Goal: Transaction & Acquisition: Purchase product/service

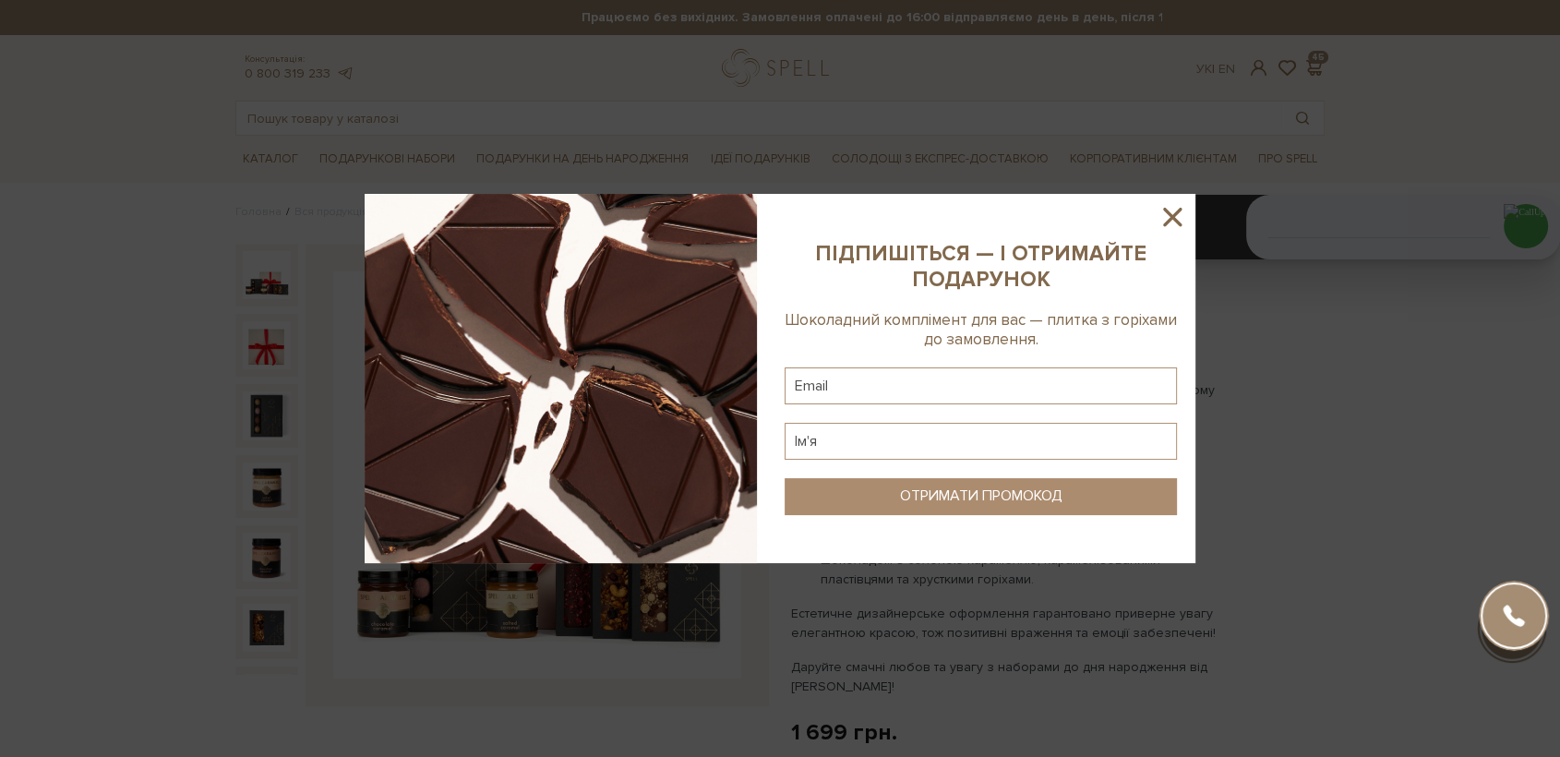
click at [1167, 216] on icon at bounding box center [1171, 216] width 31 height 31
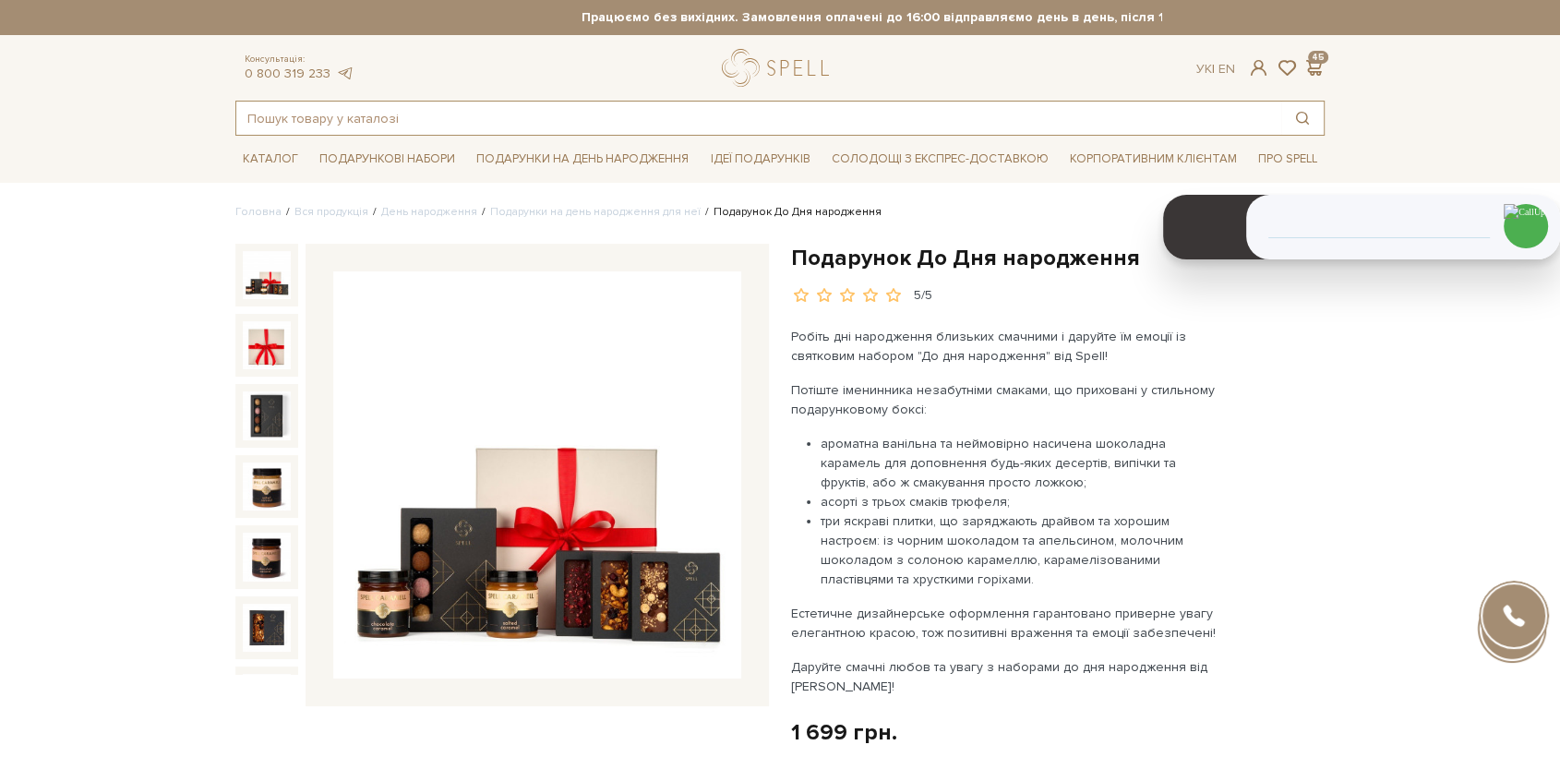
click at [477, 125] on input "text" at bounding box center [758, 118] width 1045 height 33
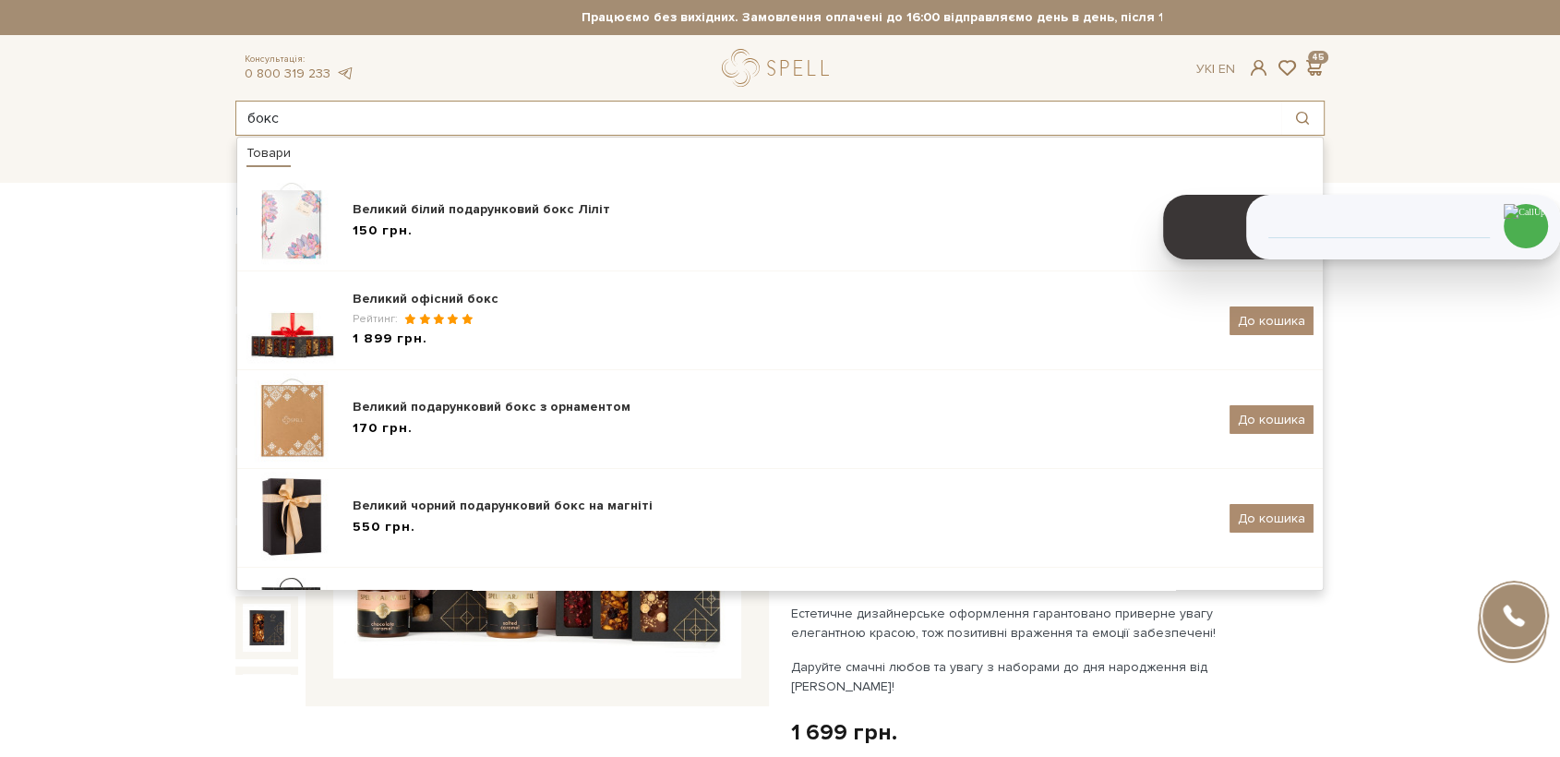
type input "бокс"
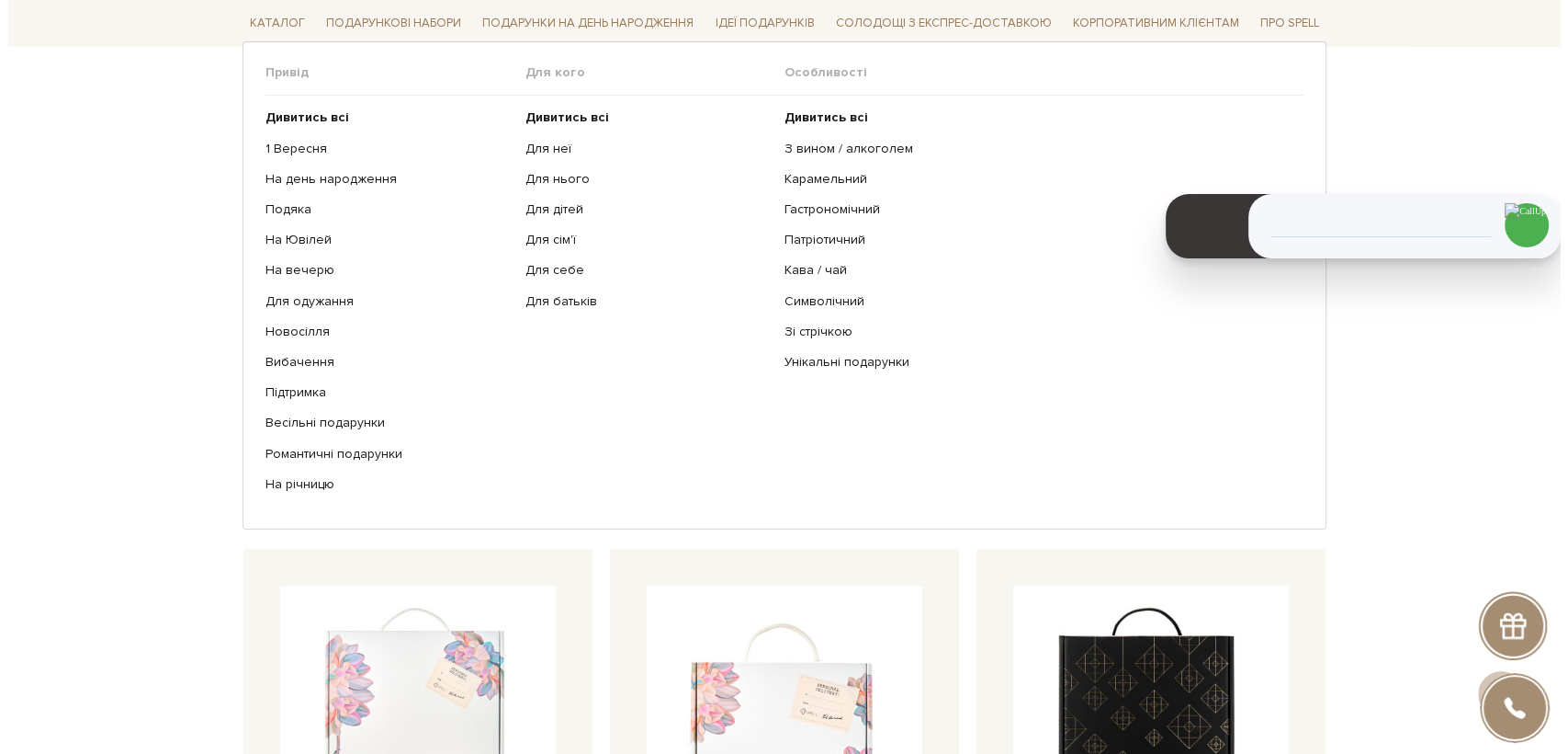
scroll to position [102, 0]
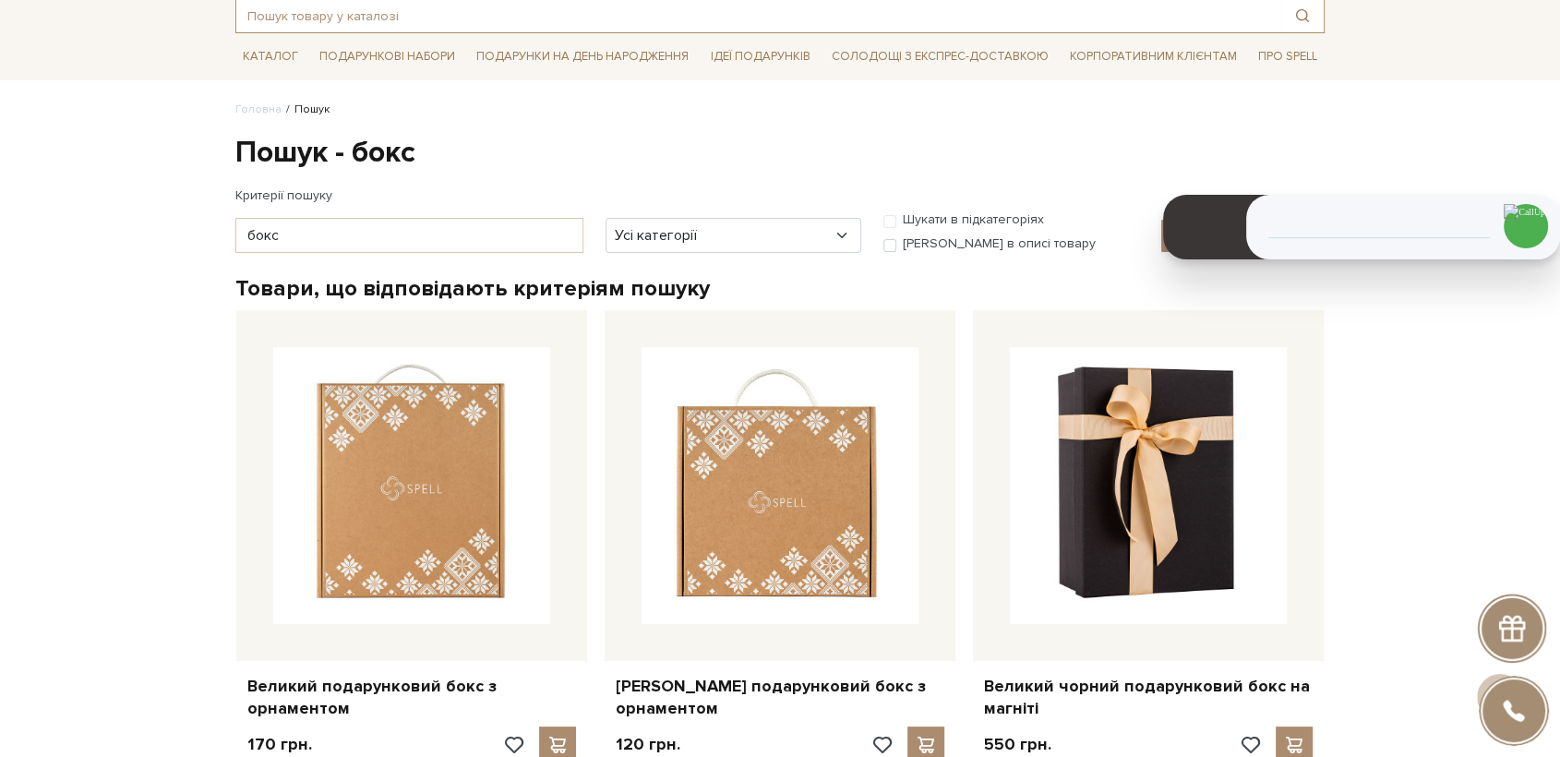
click at [528, 8] on input "text" at bounding box center [758, 15] width 1045 height 33
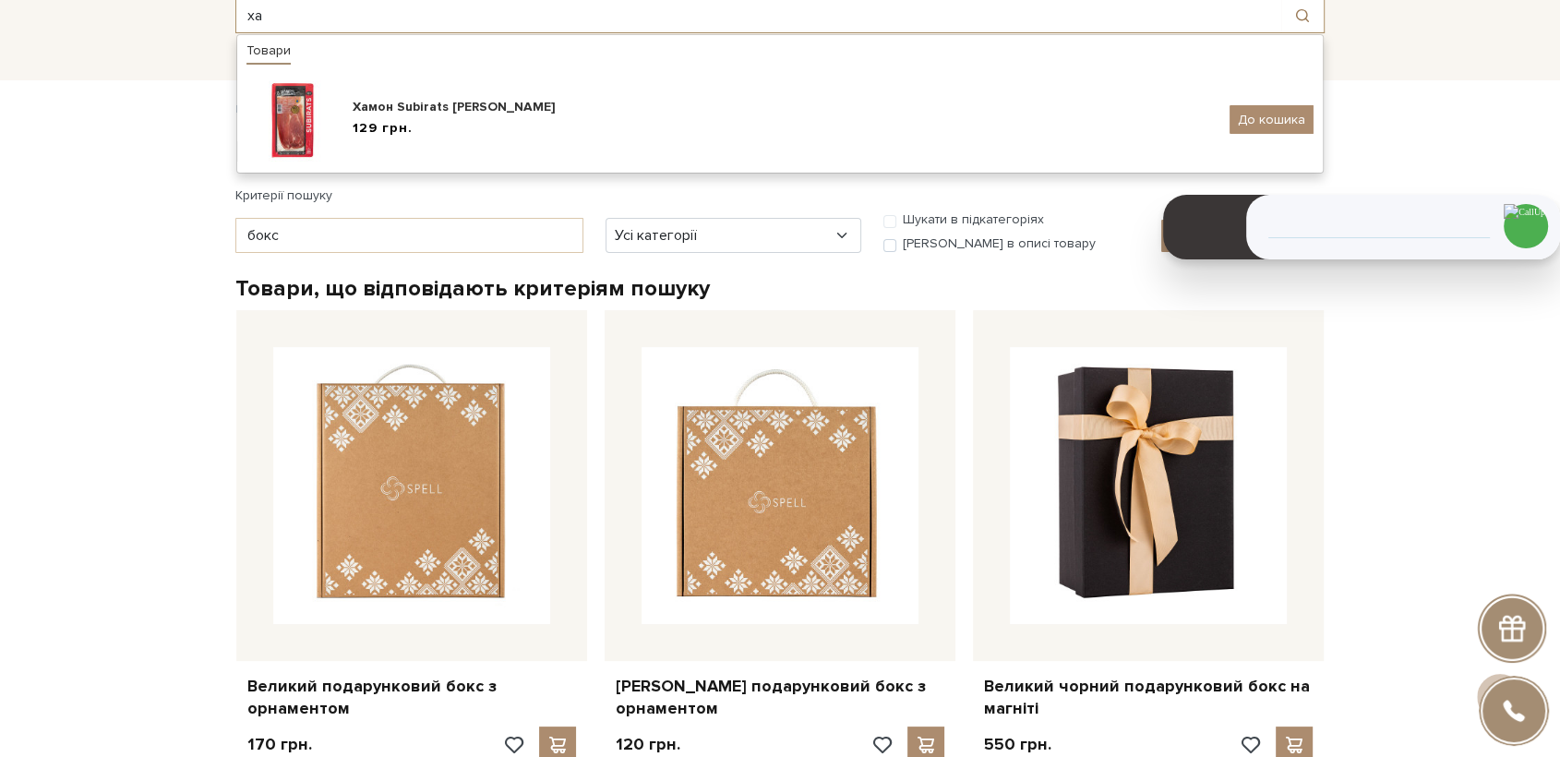
type input "х"
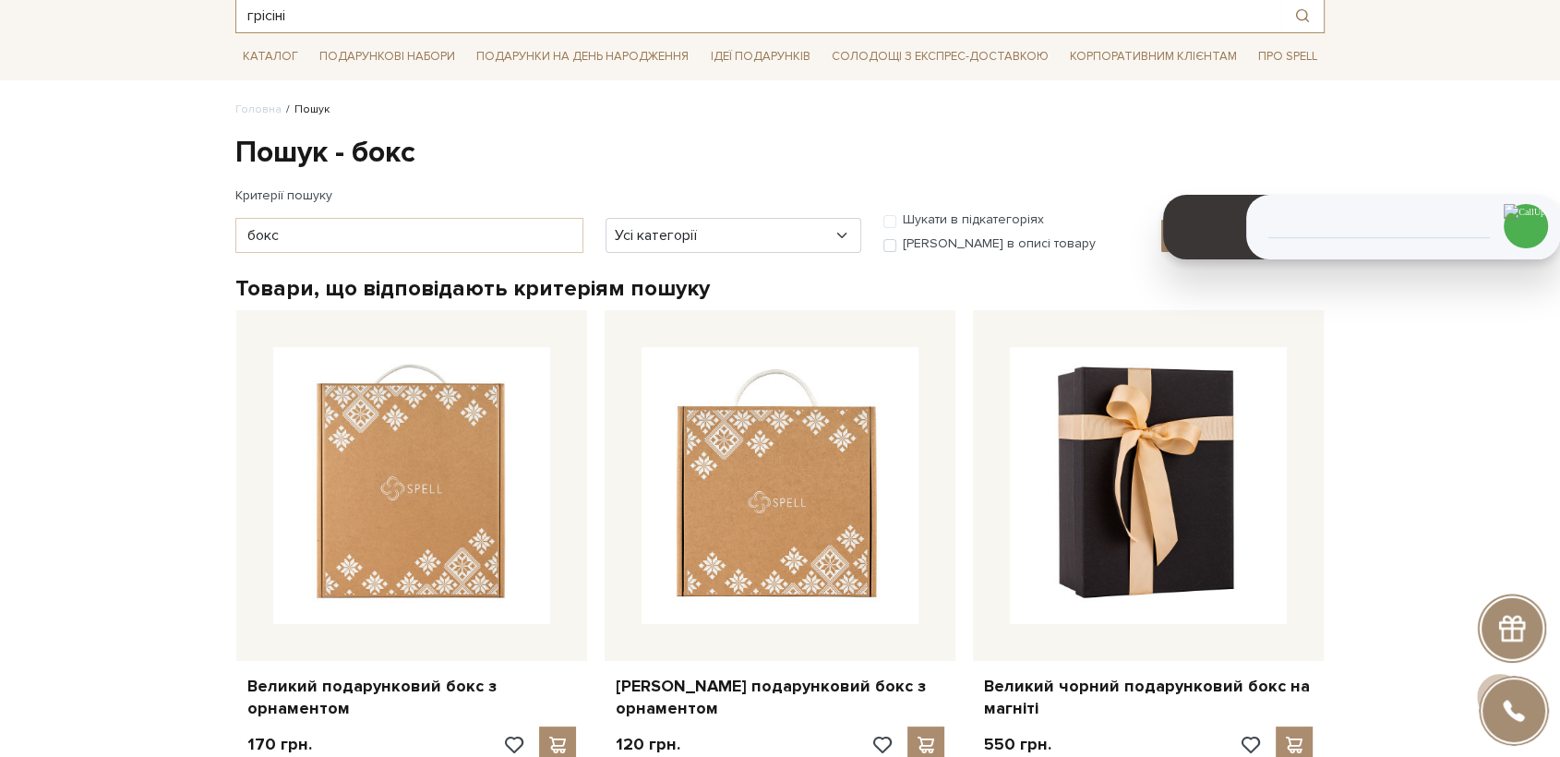
type input "грісіні"
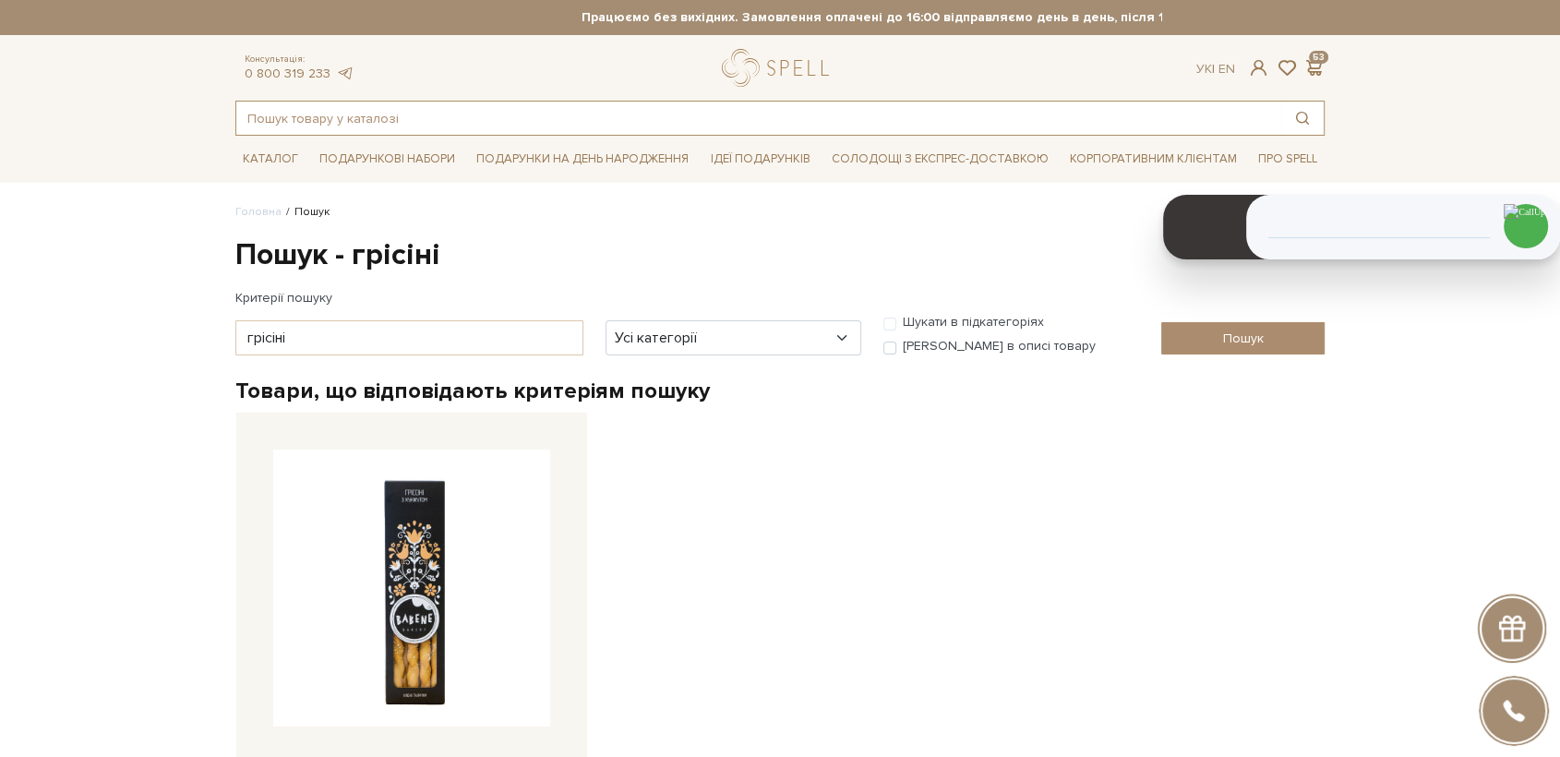
click at [514, 115] on input "text" at bounding box center [758, 118] width 1045 height 33
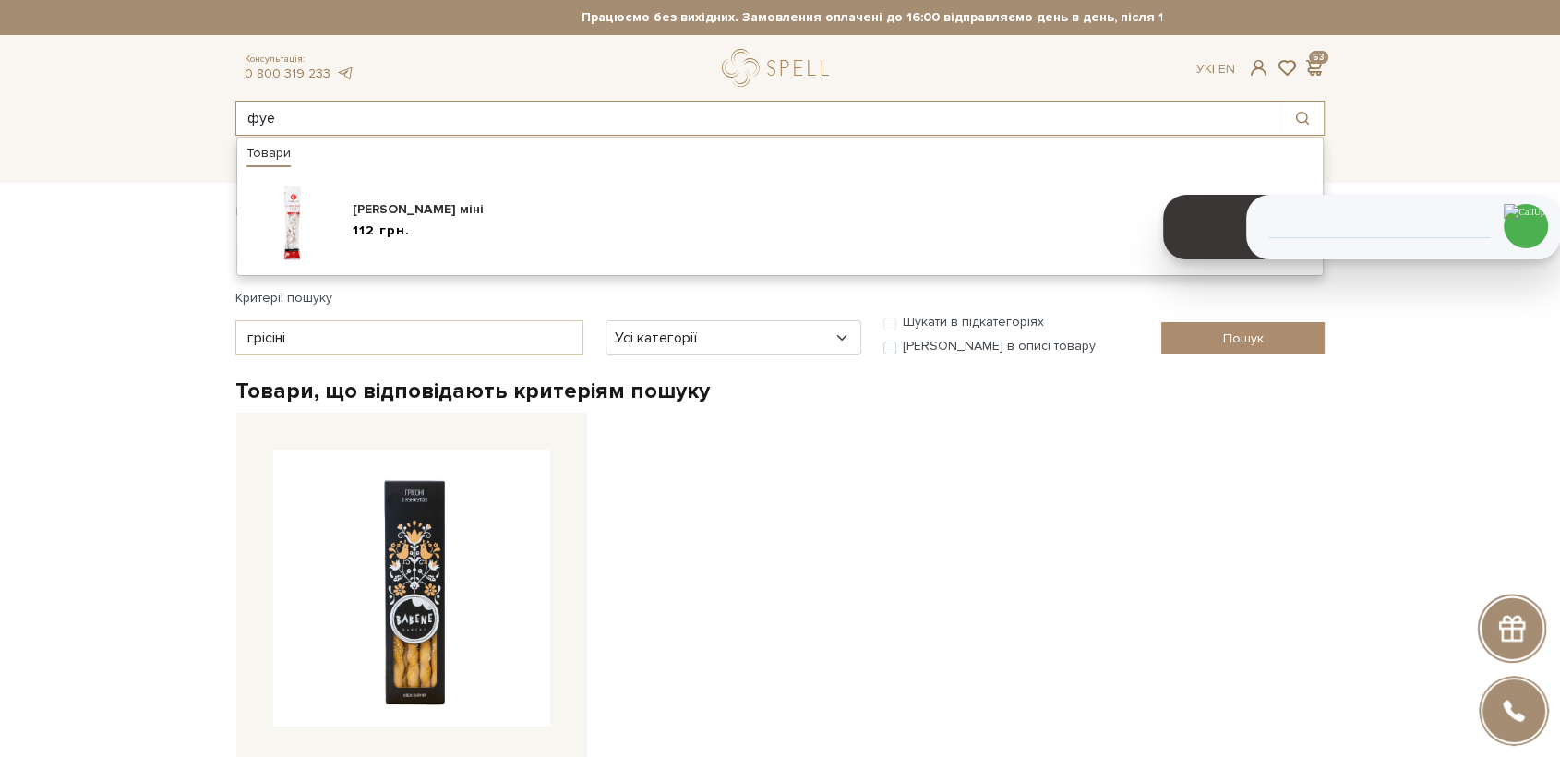
drag, startPoint x: 325, startPoint y: 116, endPoint x: 128, endPoint y: 113, distance: 196.6
click at [128, 113] on header "Працюємо без вихідних. Замовлення оплачені до 16:00 відправляємо день в день, п…" at bounding box center [780, 68] width 1560 height 136
drag, startPoint x: 303, startPoint y: 111, endPoint x: 139, endPoint y: 113, distance: 163.4
click at [139, 113] on header "Працюємо без вихідних. Замовлення оплачені до 16:00 відправляємо день в день, п…" at bounding box center [780, 68] width 1560 height 136
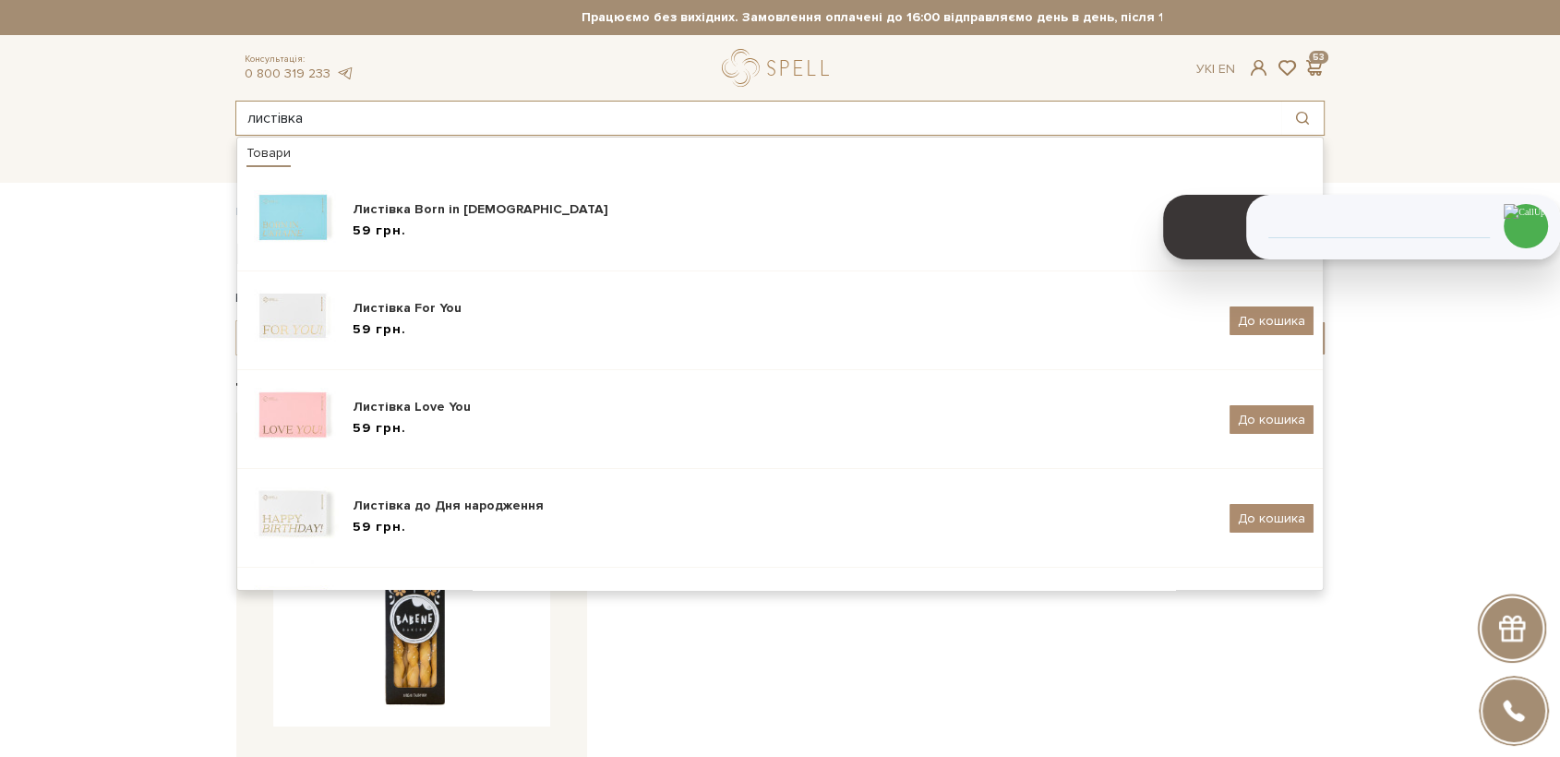
type input "листівка"
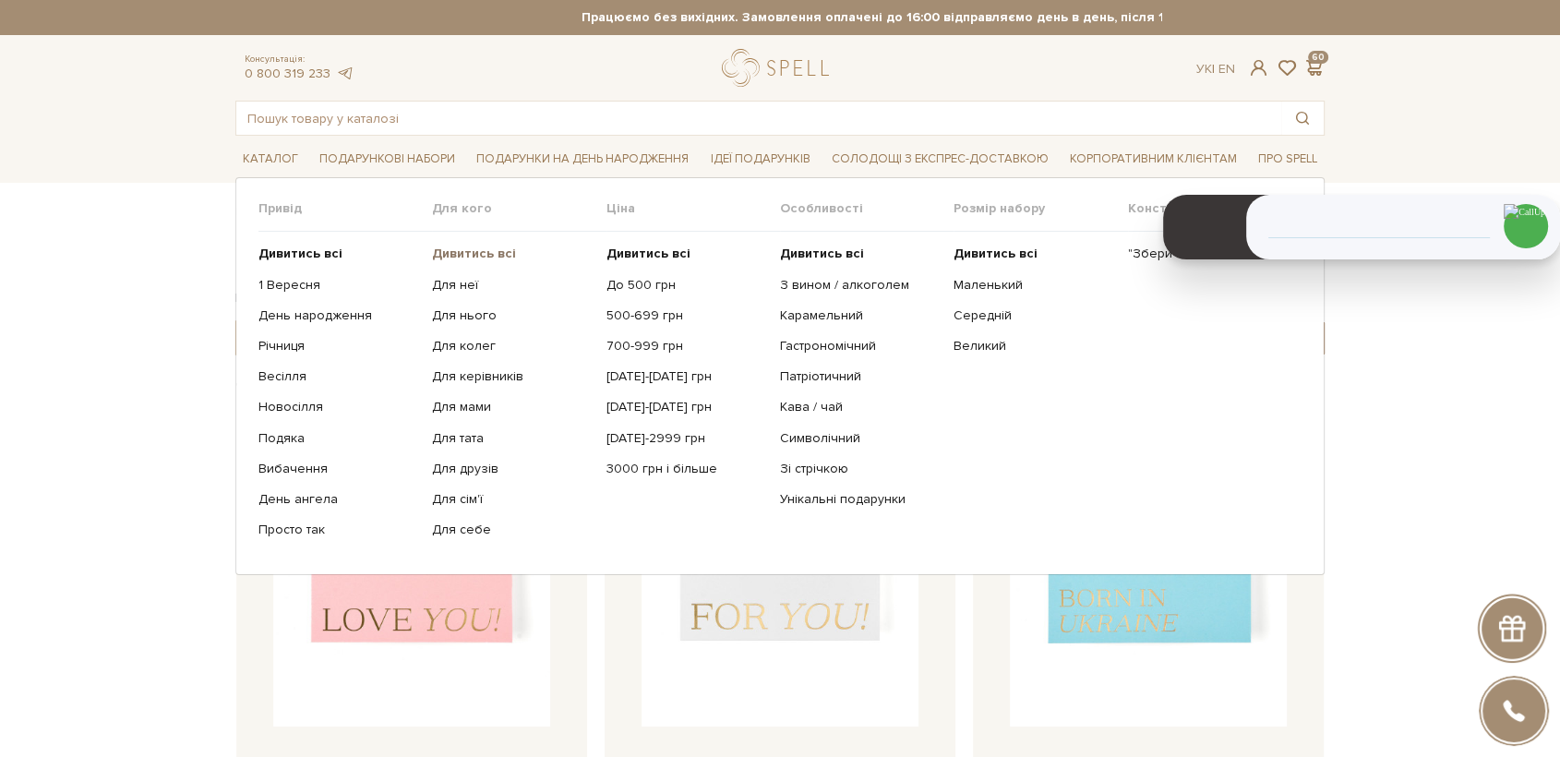
click at [458, 260] on link "Дивитись всі" at bounding box center [512, 253] width 160 height 17
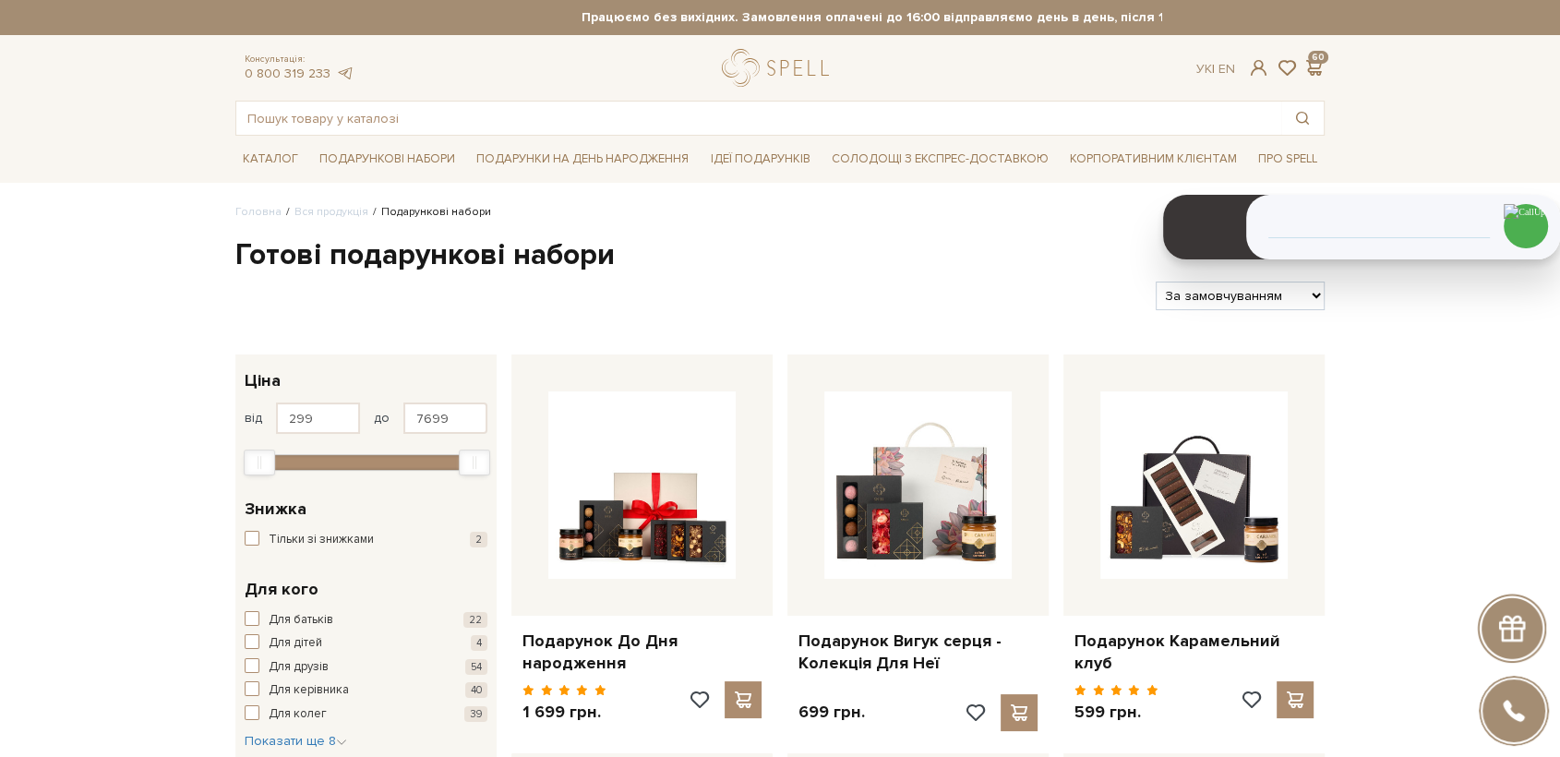
click at [1230, 305] on select "За замовчуванням За Ціною (зростання) За Ціною (зменшення) Новинки За популярні…" at bounding box center [1239, 295] width 169 height 29
select select "https://spellchocolate.com/our-productions/podarunkovi-box/?sort=p.price&order=…"
click at [1155, 281] on select "За замовчуванням За Ціною (зростання) За Ціною (зменшення) Новинки За популярні…" at bounding box center [1239, 295] width 169 height 29
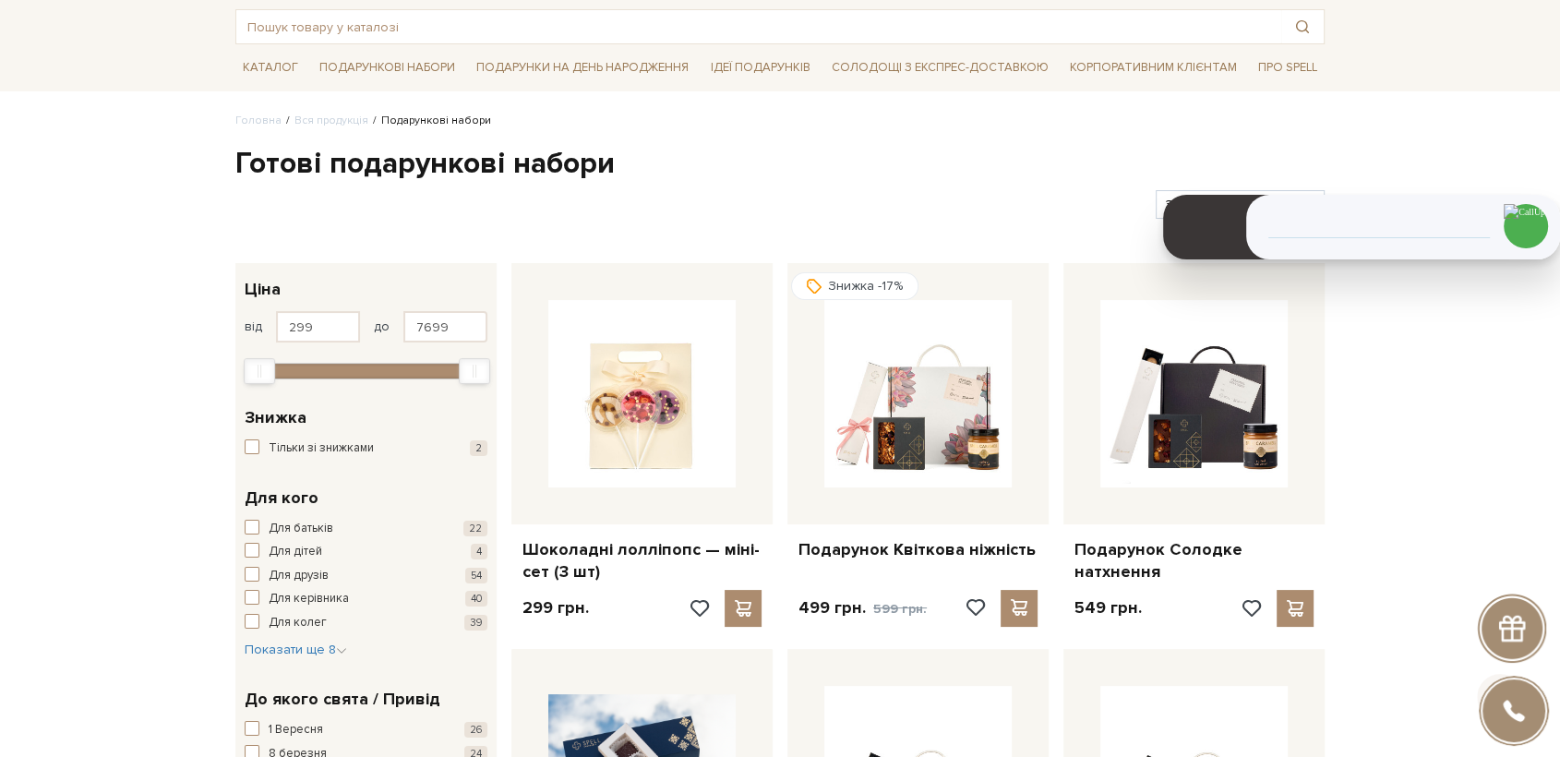
scroll to position [102, 0]
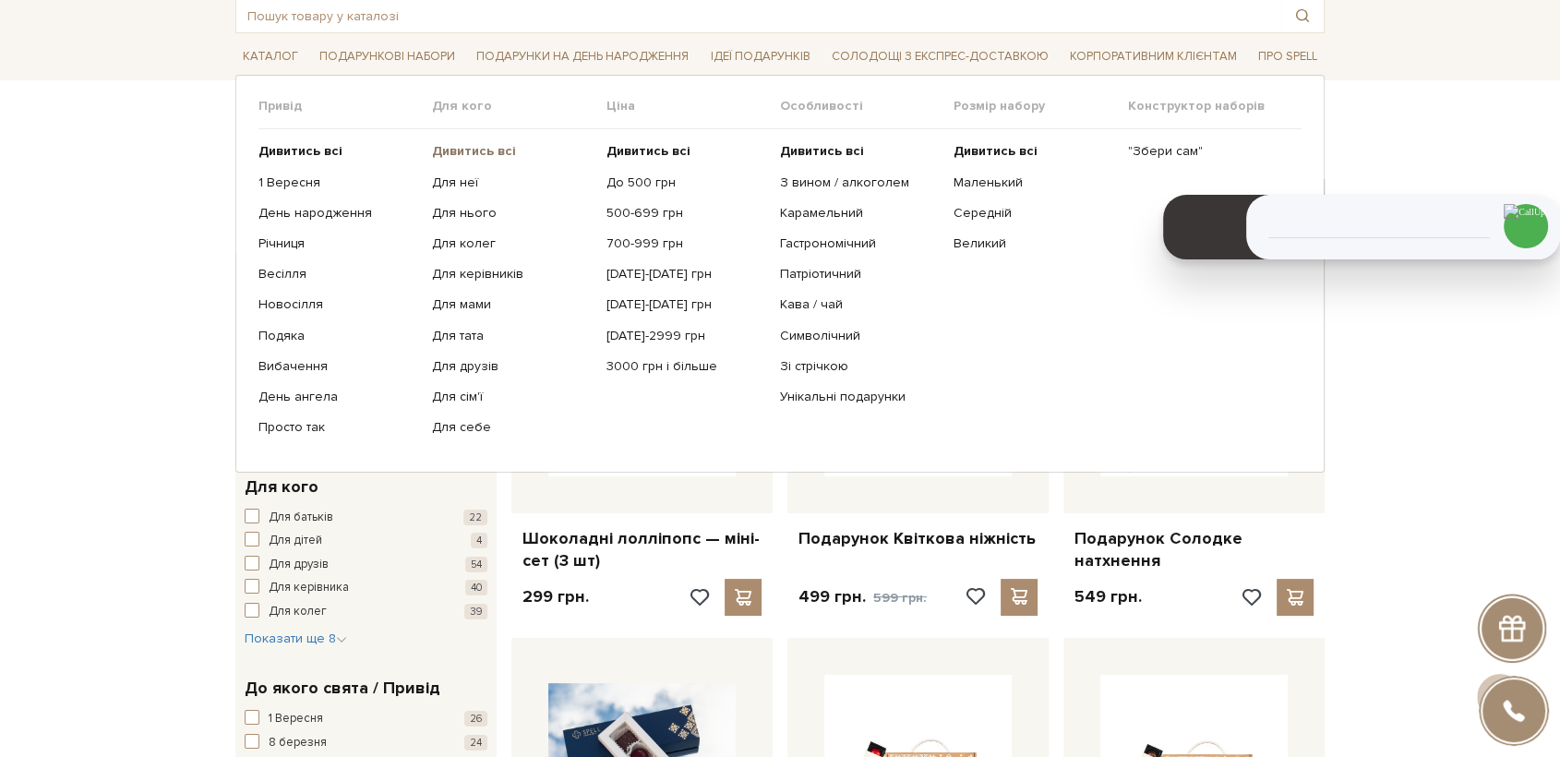
drag, startPoint x: 469, startPoint y: 152, endPoint x: 555, endPoint y: 173, distance: 88.2
click at [472, 153] on b "Дивитись всі" at bounding box center [474, 151] width 84 height 16
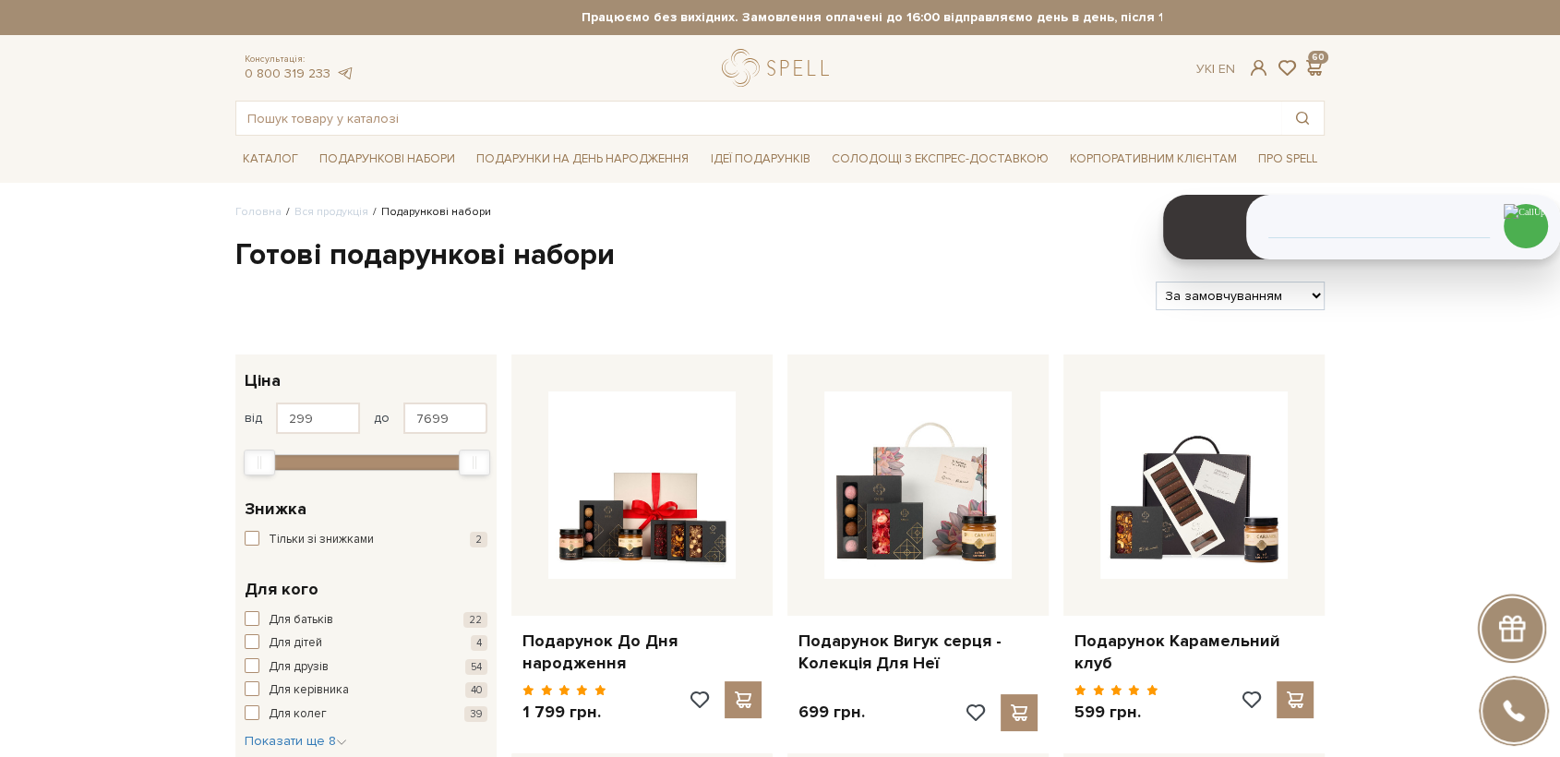
select select "https://spellchocolate.com/our-productions/podarunkovi-box/?sort=p.price&order=…"
click at [1155, 281] on select "За замовчуванням За Ціною (зростання) За Ціною (зменшення) Новинки За популярні…" at bounding box center [1239, 295] width 169 height 29
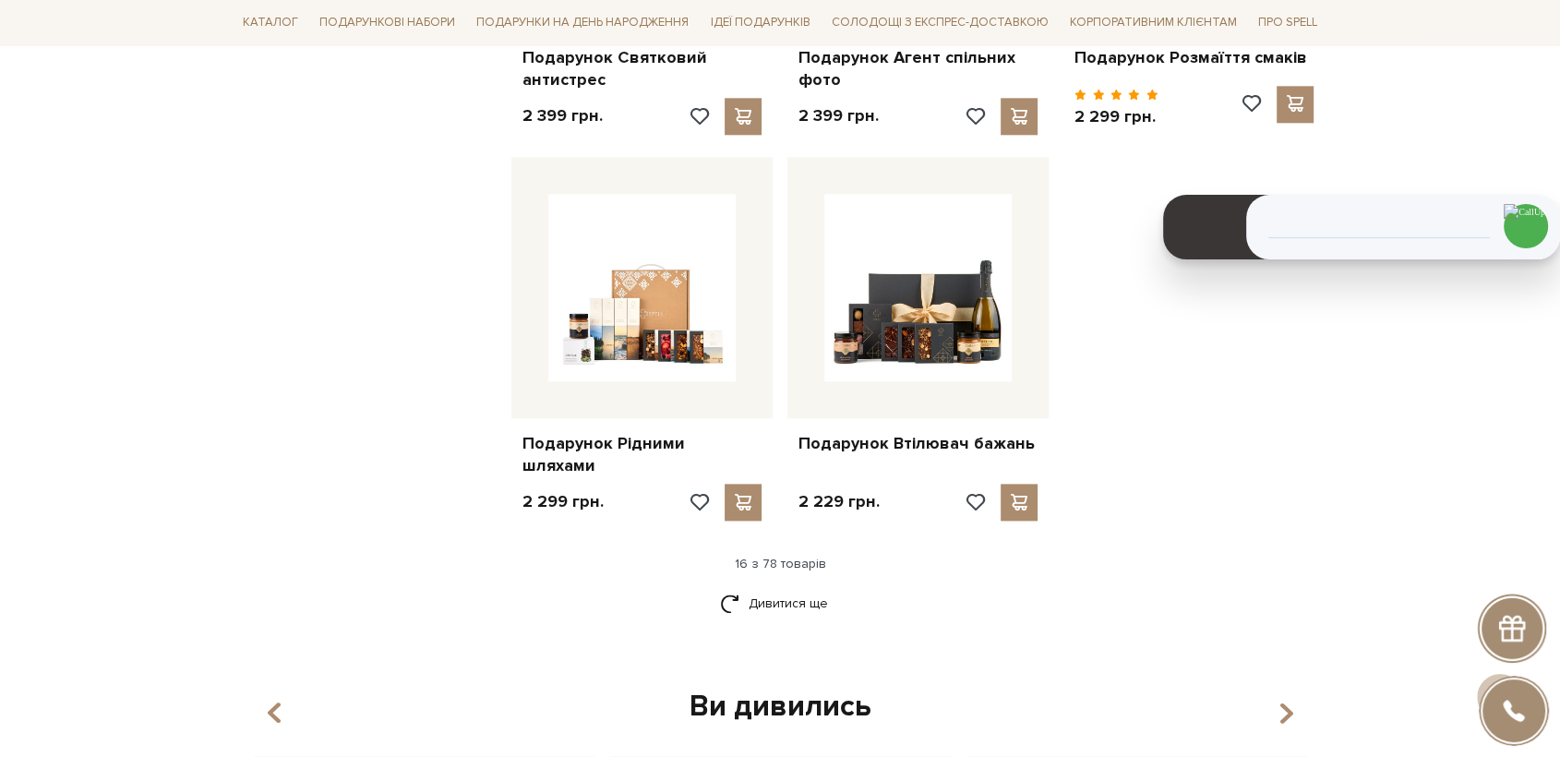
scroll to position [2153, 0]
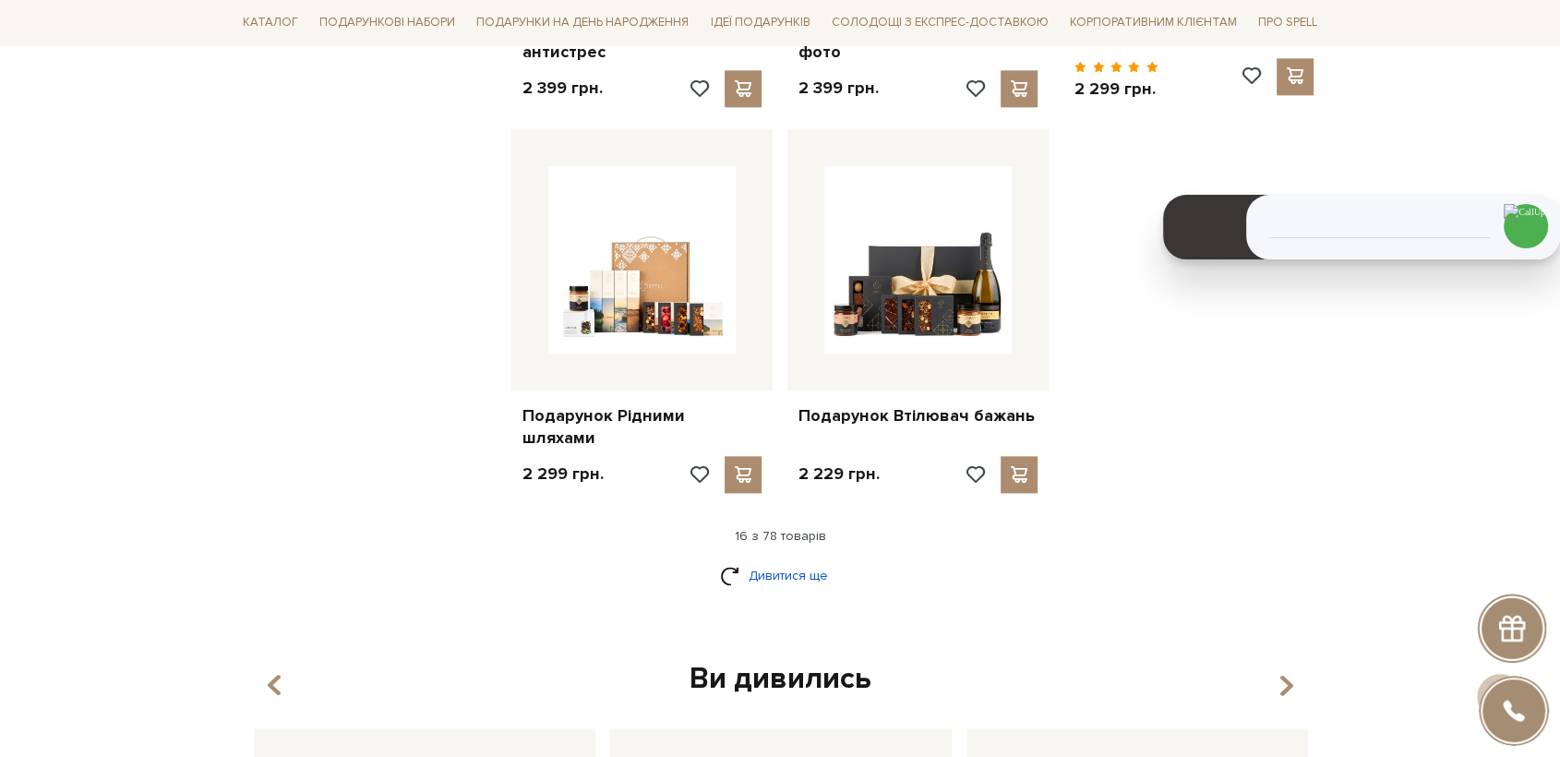
click at [765, 559] on link "Дивитися ще" at bounding box center [780, 575] width 120 height 32
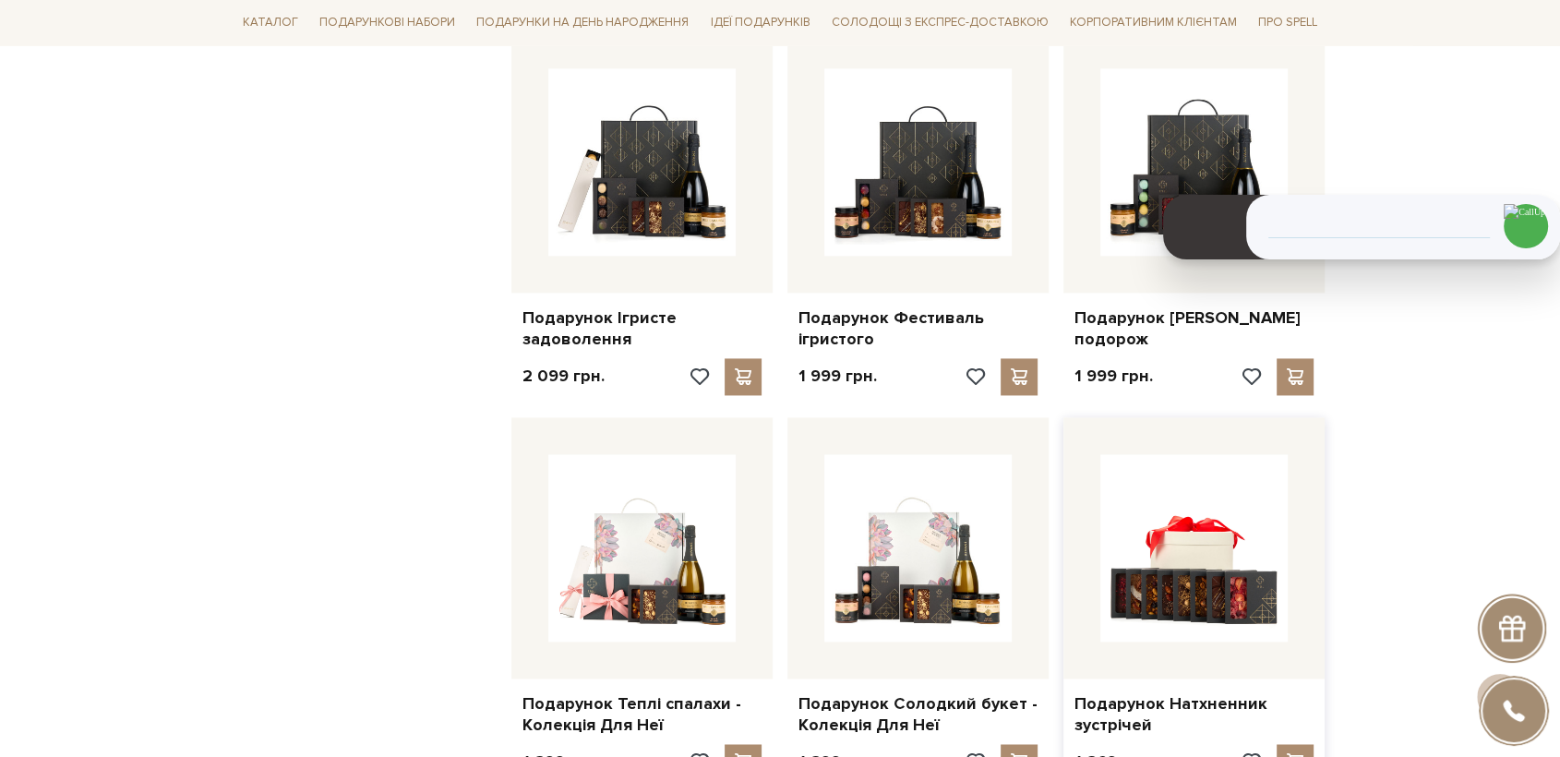
scroll to position [2460, 0]
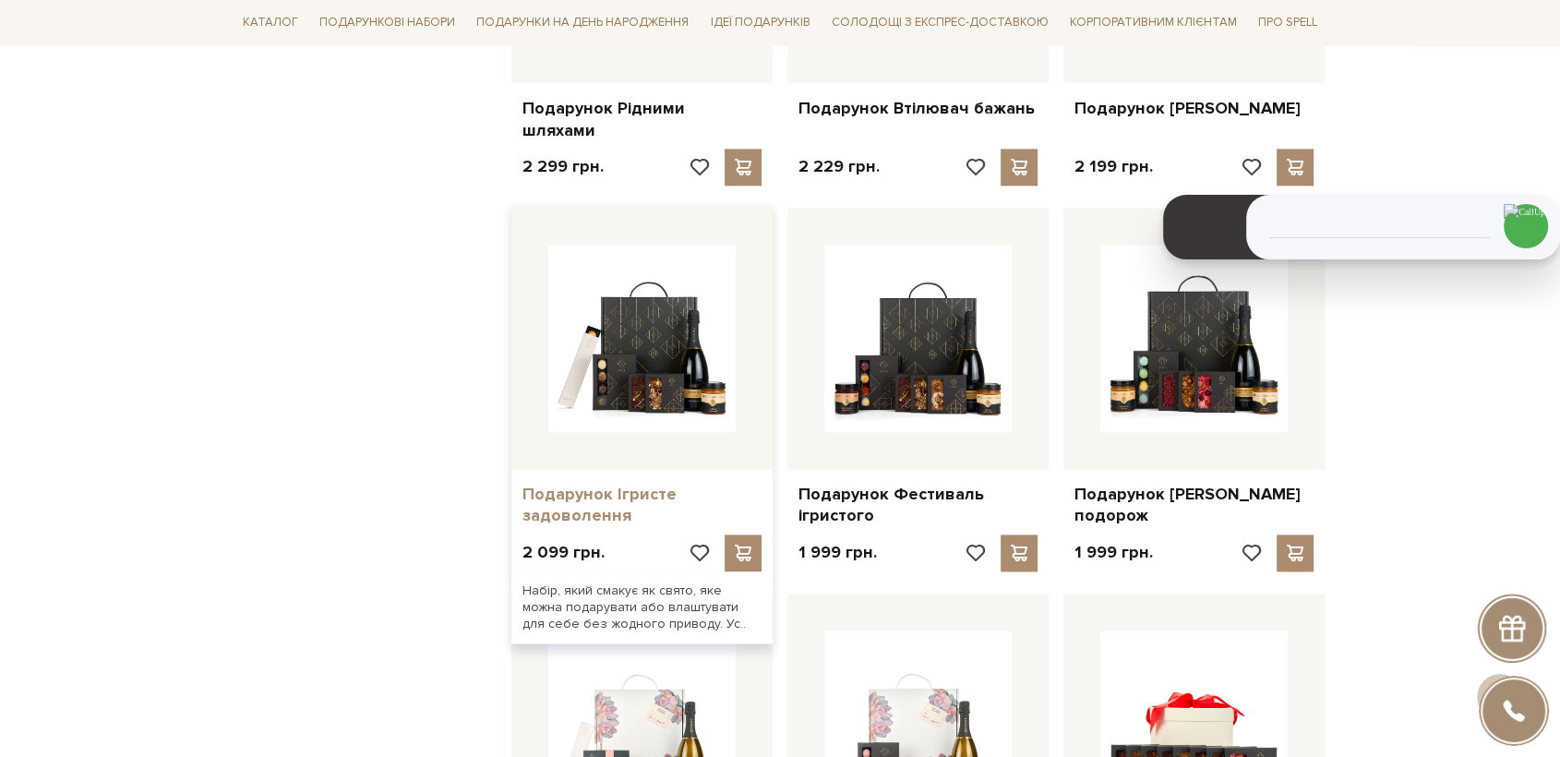
click at [603, 492] on link "Подарунок Ігристе задоволення" at bounding box center [641, 505] width 239 height 43
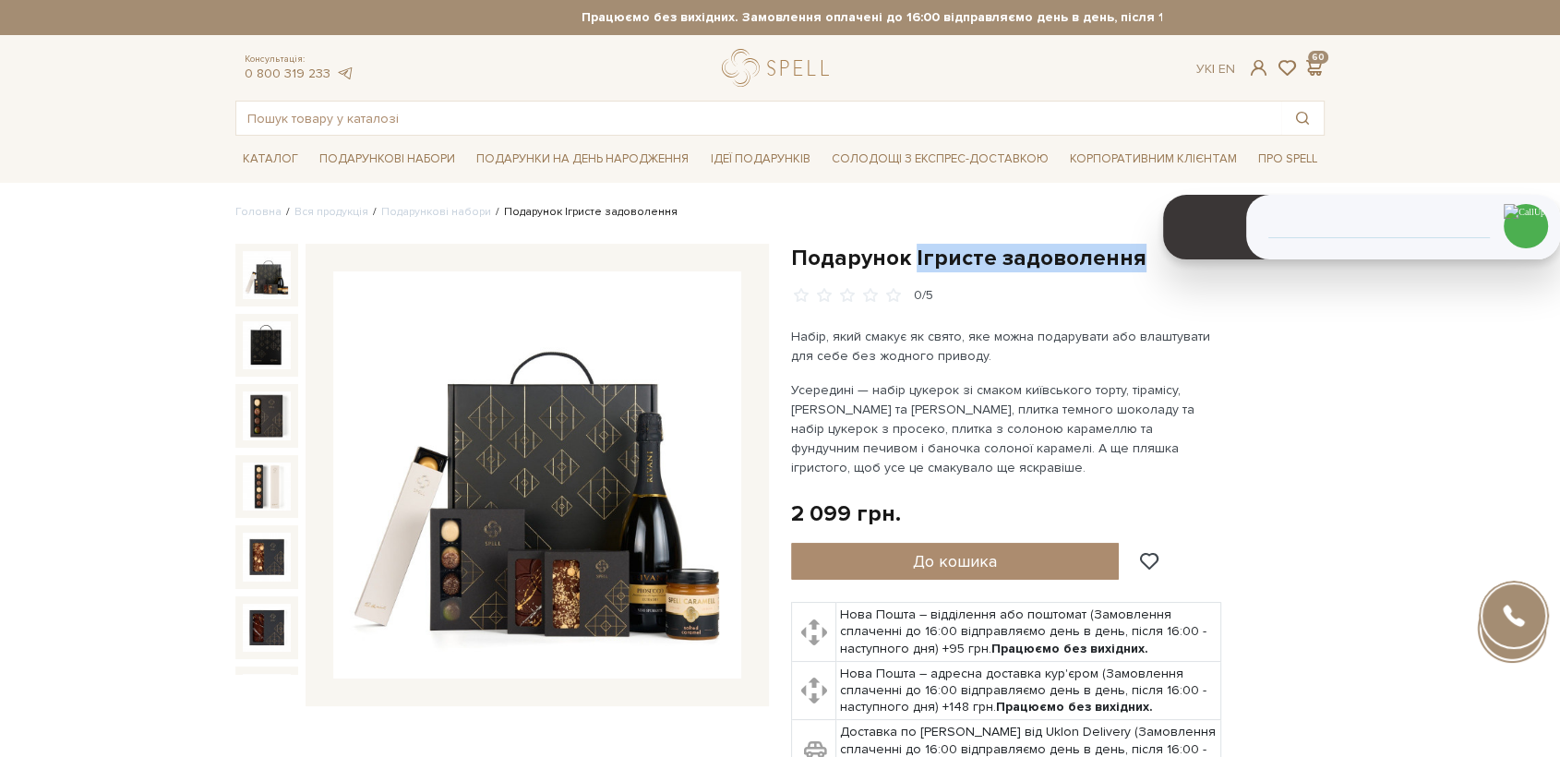
drag, startPoint x: 915, startPoint y: 253, endPoint x: 1129, endPoint y: 263, distance: 214.4
click at [1129, 263] on h1 "Подарунок Ігристе задоволення" at bounding box center [1057, 258] width 533 height 29
copy h1 "Ігристе задоволення"
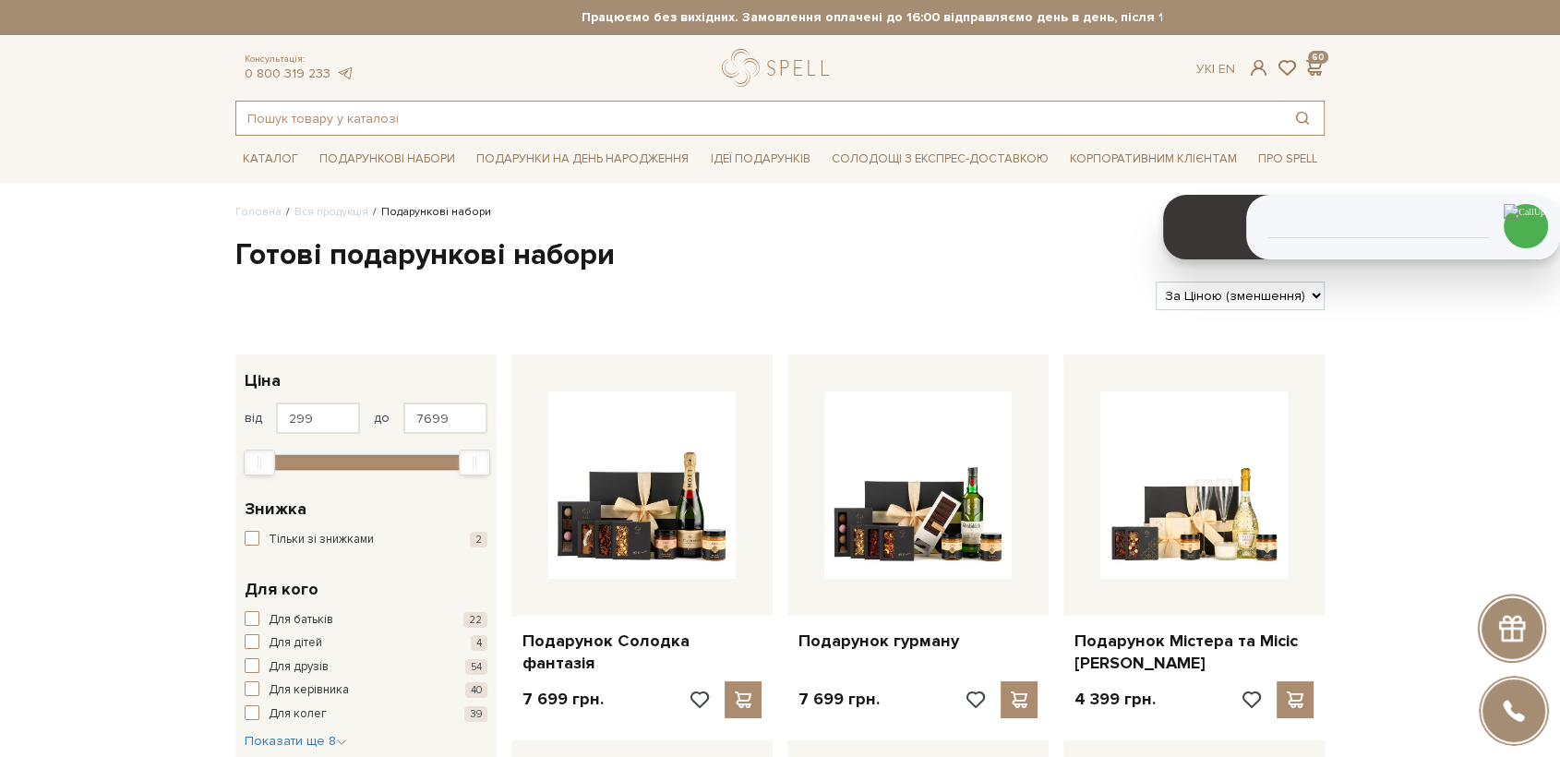
click at [491, 127] on input "text" at bounding box center [758, 118] width 1045 height 33
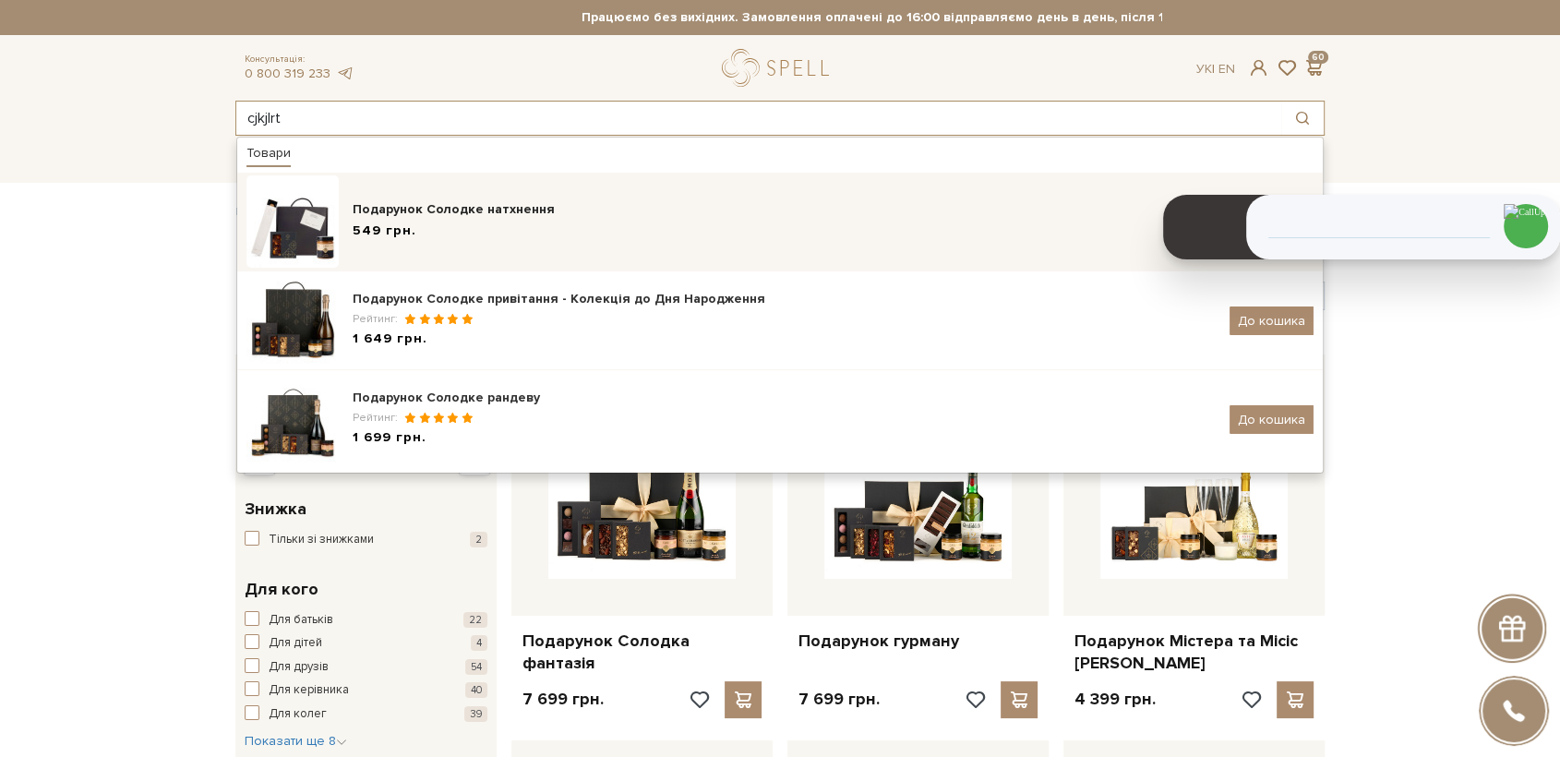
type input "cjkjlrt"
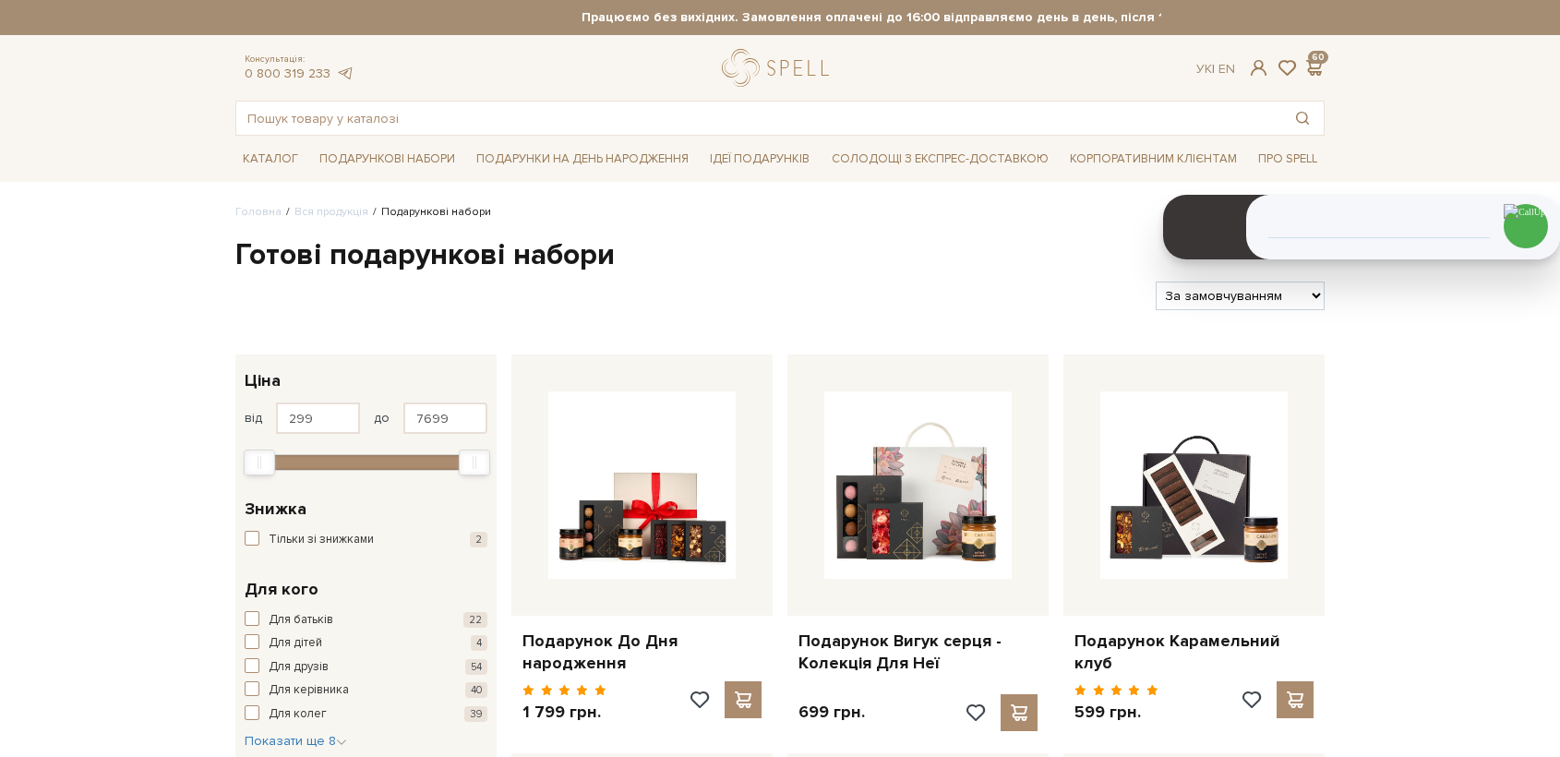
select select "https://spellchocolate.com/our-productions/podarunkovi-box/?sort=p.price&order=…"
click at [1262, 305] on select "За замовчуванням За Ціною (зростання) За Ціною (зменшення) Новинки За популярні…" at bounding box center [1239, 295] width 169 height 29
click at [1155, 281] on select "За замовчуванням За Ціною (зростання) За Ціною (зменшення) Новинки За популярні…" at bounding box center [1239, 295] width 169 height 29
click at [1248, 297] on select "За замовчуванням За Ціною (зростання) За Ціною (зменшення) Новинки За популярні…" at bounding box center [1239, 295] width 169 height 29
click at [1155, 281] on select "За замовчуванням За Ціною (зростання) За Ціною (зменшення) Новинки За популярні…" at bounding box center [1239, 295] width 169 height 29
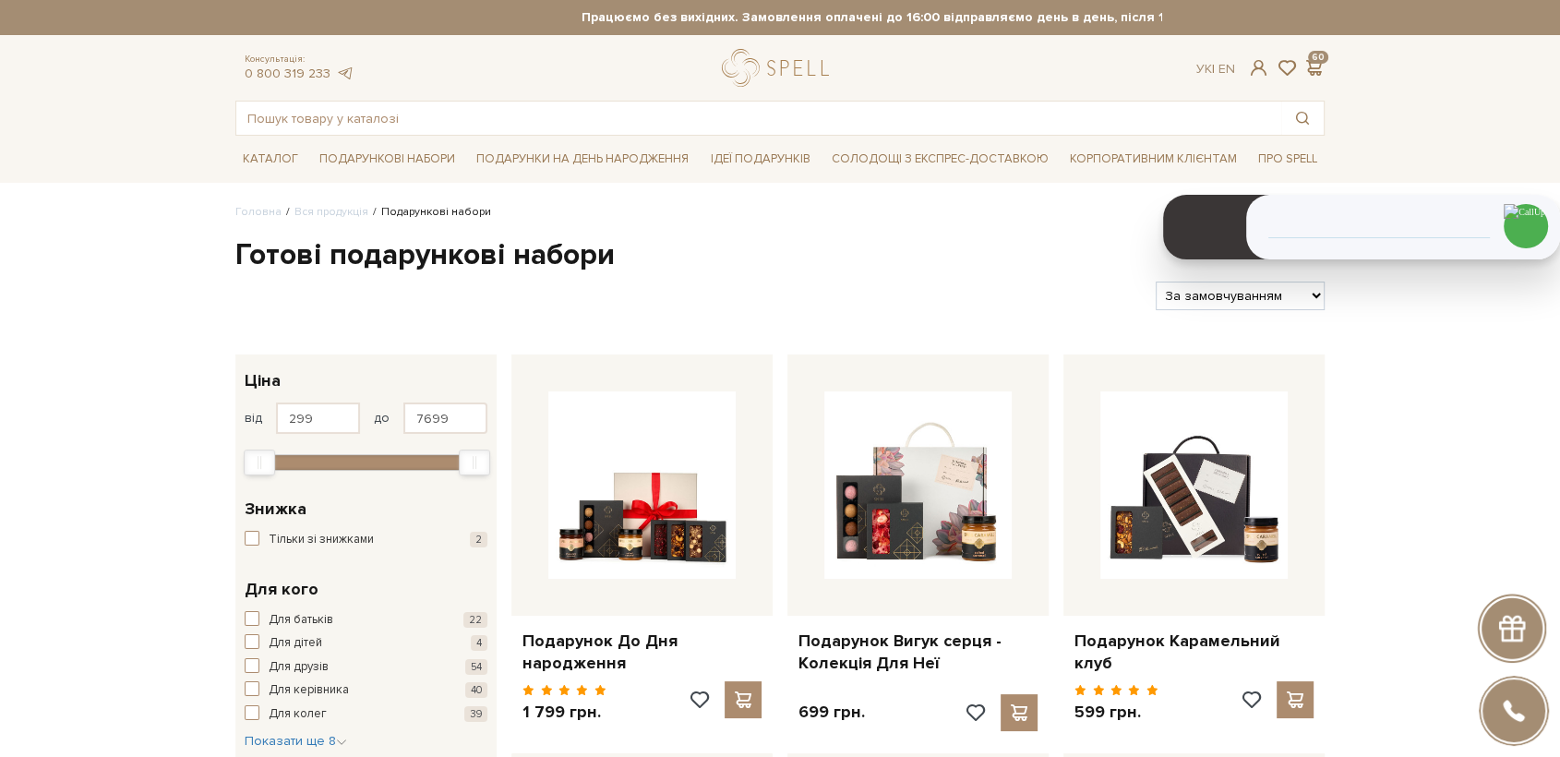
click at [1208, 290] on select "За замовчуванням За Ціною (зростання) За Ціною (зменшення) Новинки За популярні…" at bounding box center [1239, 295] width 169 height 29
select select "[URL][DOMAIN_NAME]"
click at [1155, 281] on select "За замовчуванням За Ціною (зростання) За Ціною (зменшення) Новинки За популярні…" at bounding box center [1239, 295] width 169 height 29
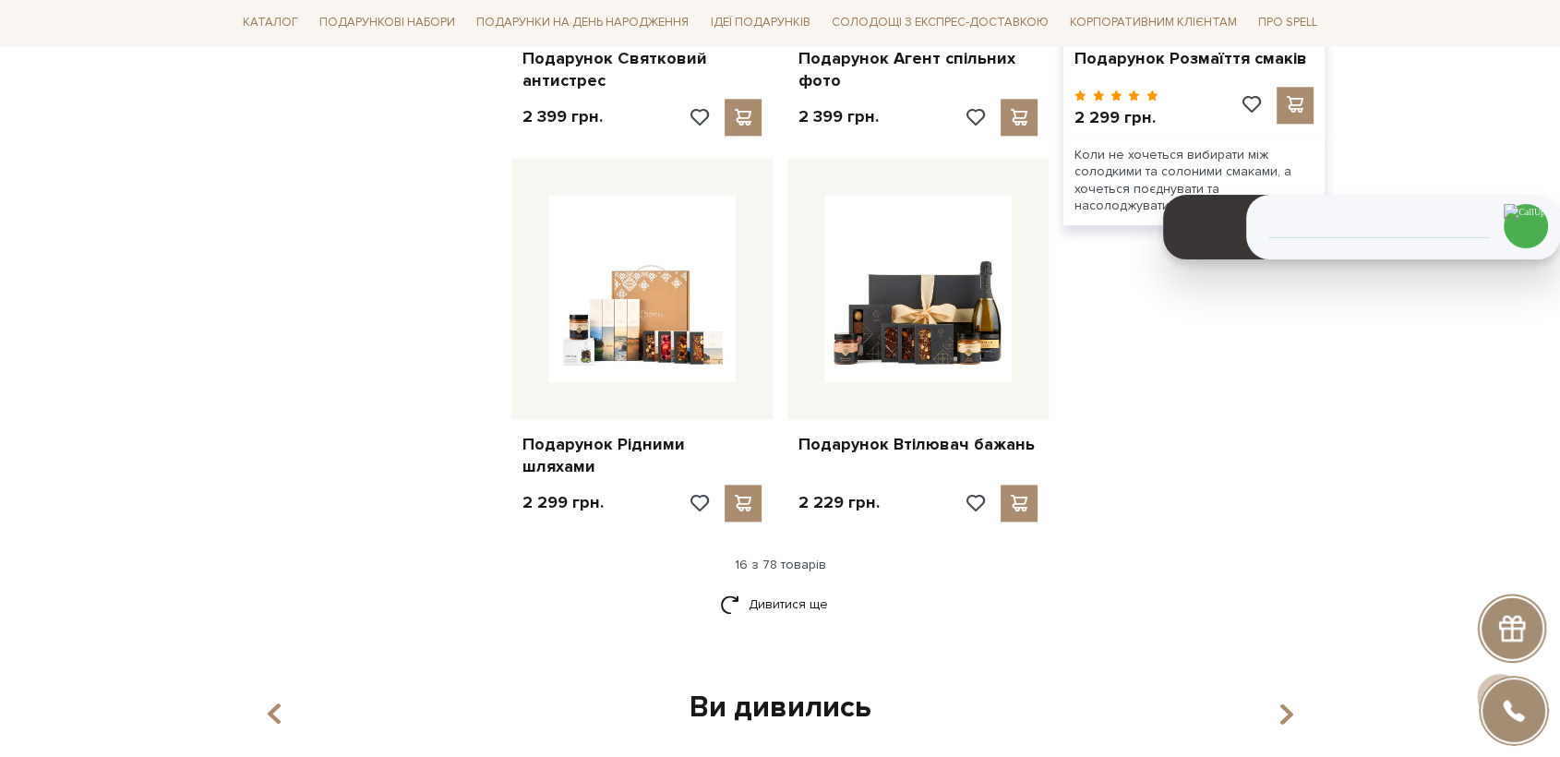
scroll to position [2153, 0]
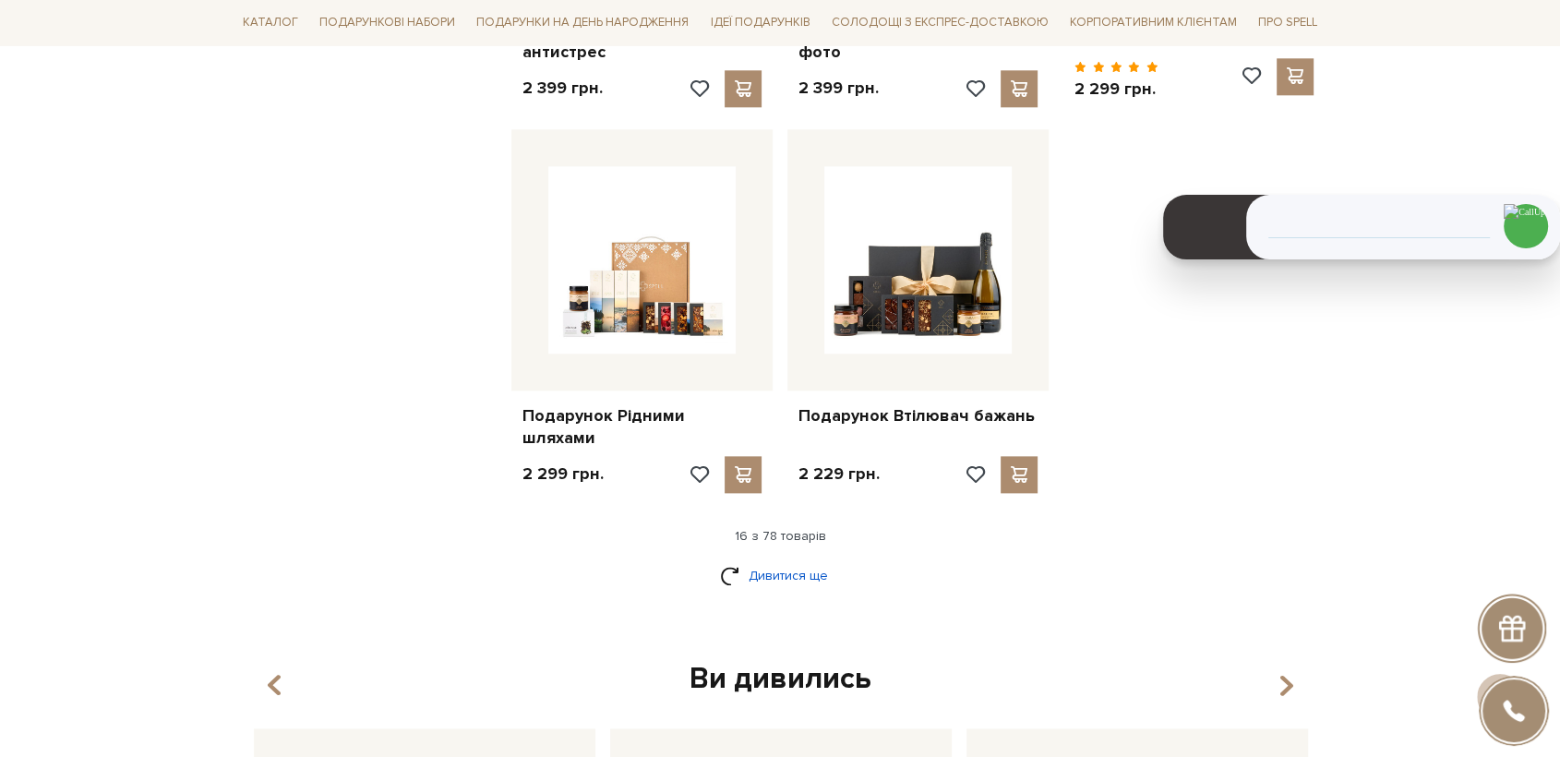
drag, startPoint x: 802, startPoint y: 559, endPoint x: 1048, endPoint y: 511, distance: 251.0
click at [802, 559] on link "Дивитися ще" at bounding box center [780, 575] width 120 height 32
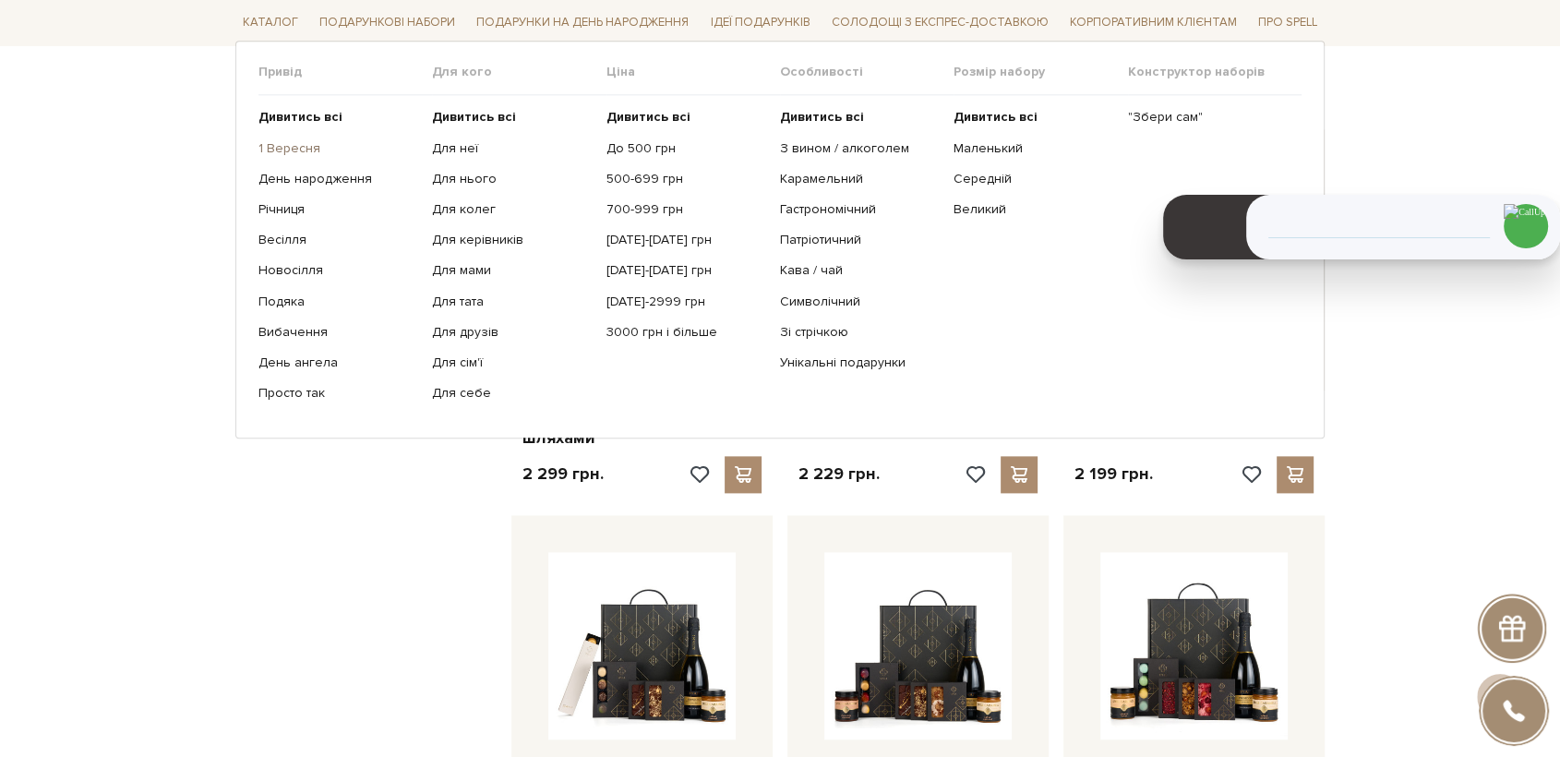
click at [281, 150] on link "1 Вересня" at bounding box center [338, 148] width 160 height 17
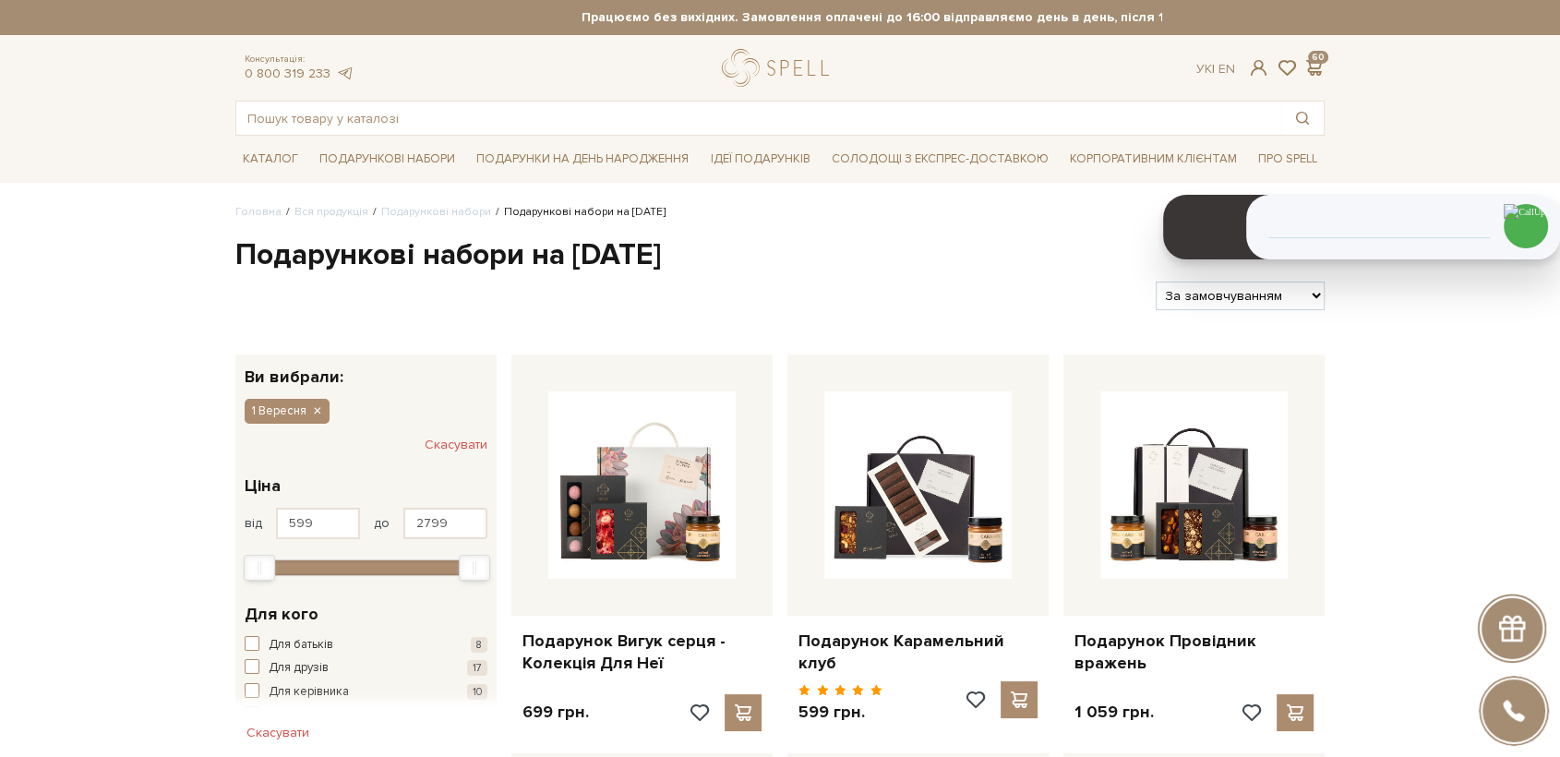
click at [1214, 301] on select "За замовчуванням За Ціною (зростання) За Ціною (зменшення) Новинки За популярні…" at bounding box center [1239, 295] width 169 height 29
select select "[URL][DOMAIN_NAME]"
click at [1155, 281] on select "За замовчуванням За Ціною (зростання) За Ціною (зменшення) Новинки За популярні…" at bounding box center [1239, 295] width 169 height 29
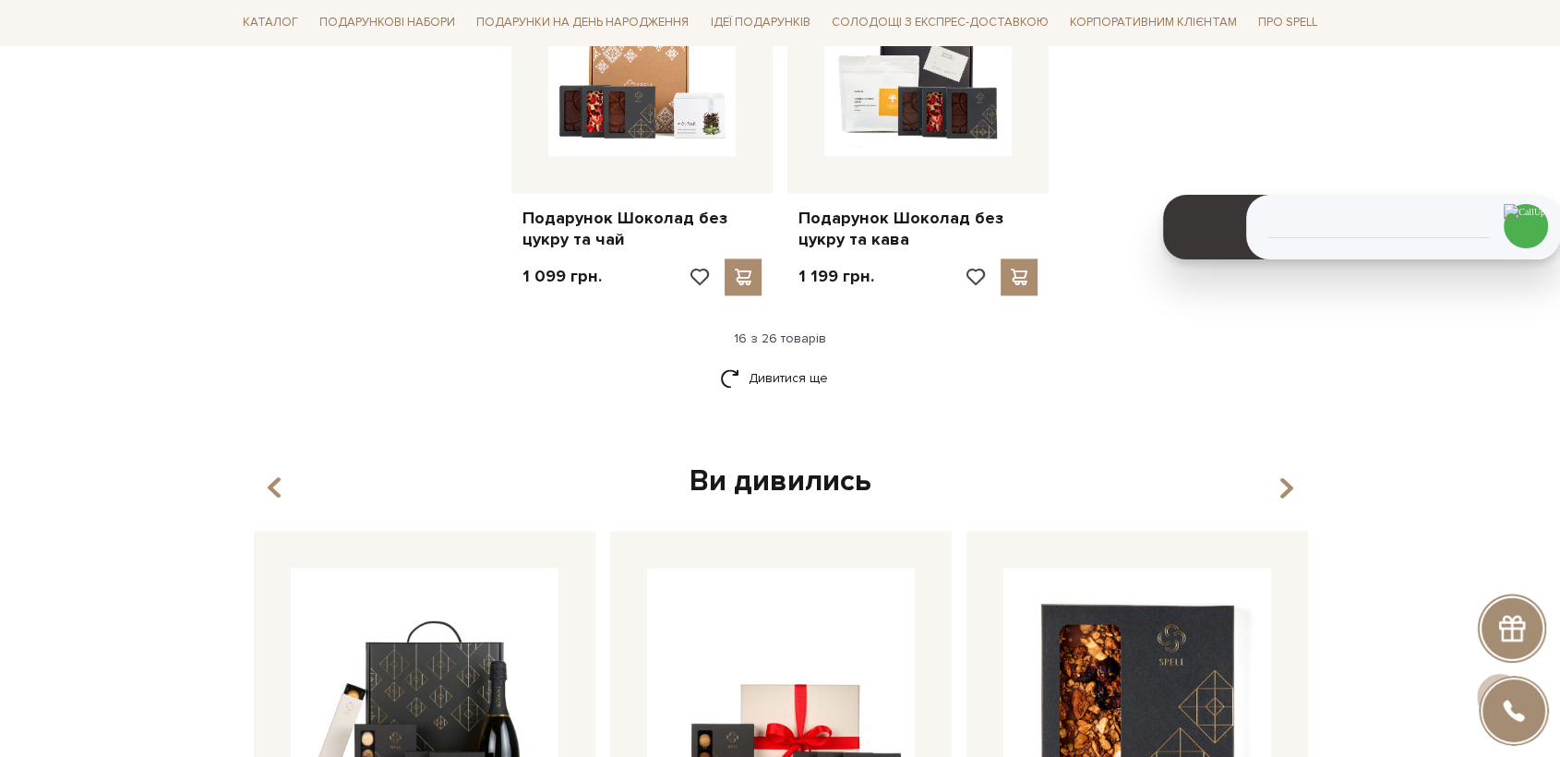
scroll to position [2460, 0]
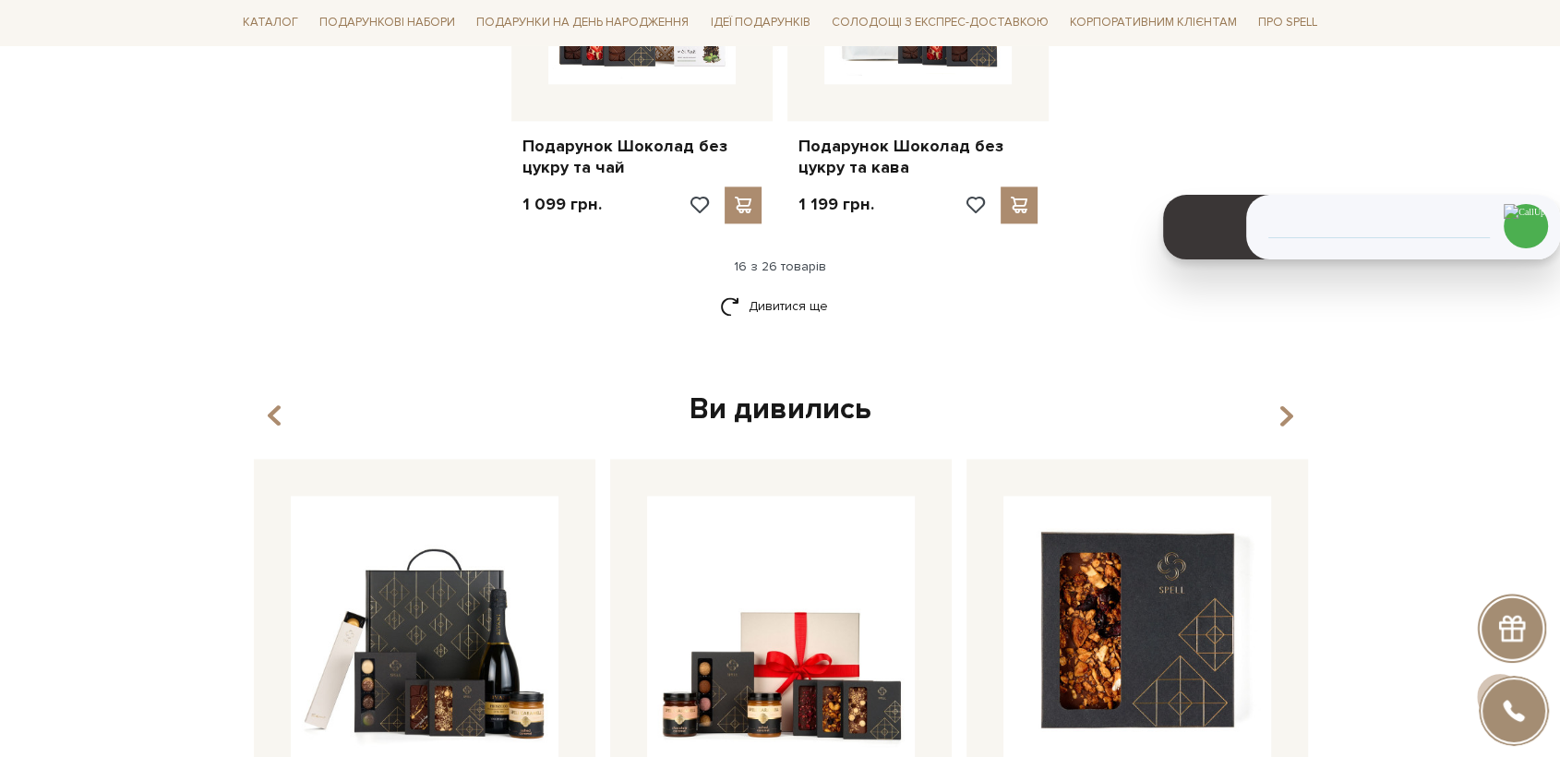
drag, startPoint x: 786, startPoint y: 284, endPoint x: 752, endPoint y: 340, distance: 65.1
click at [784, 290] on link "Дивитися ще" at bounding box center [780, 306] width 120 height 32
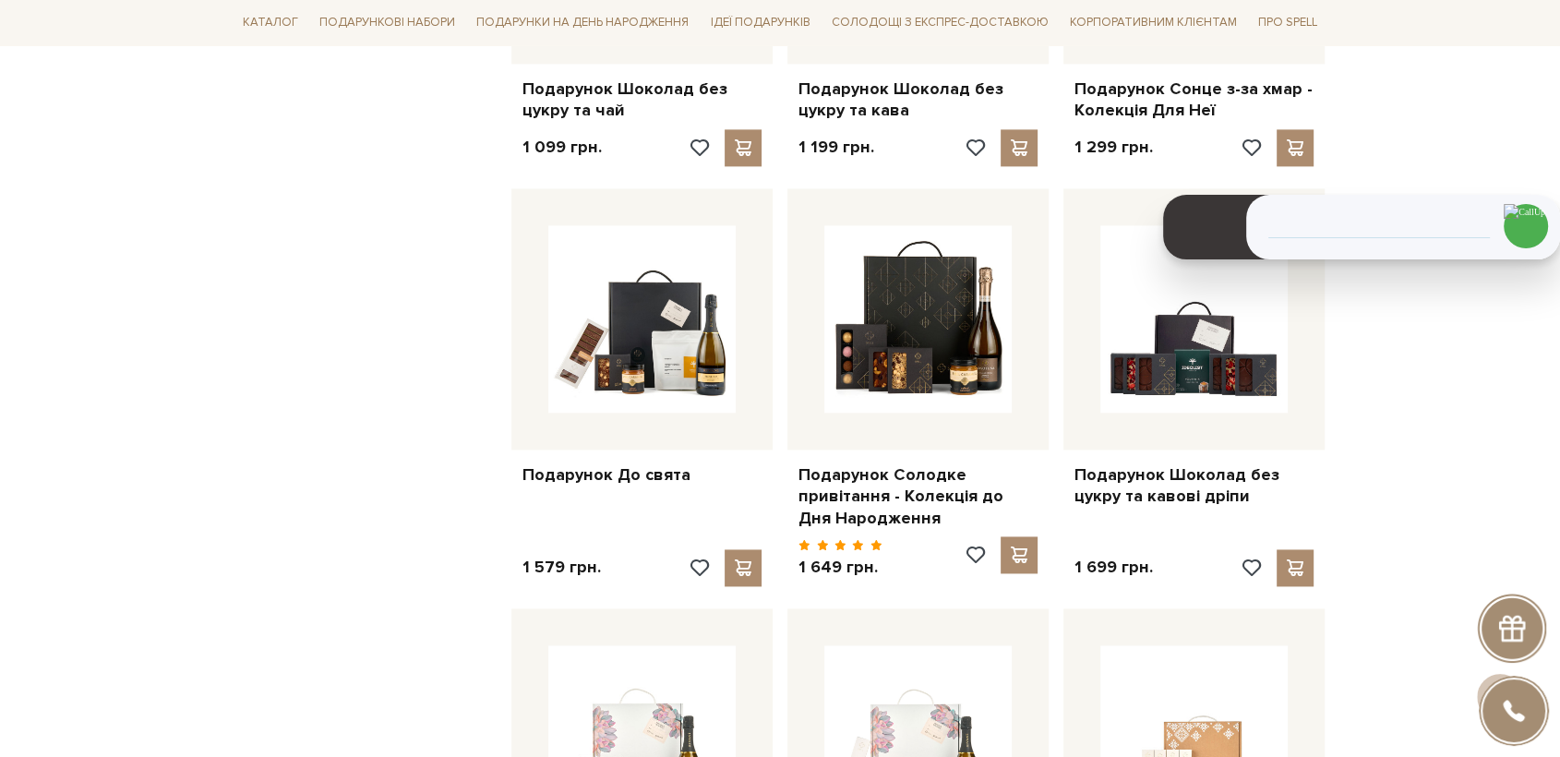
scroll to position [2563, 0]
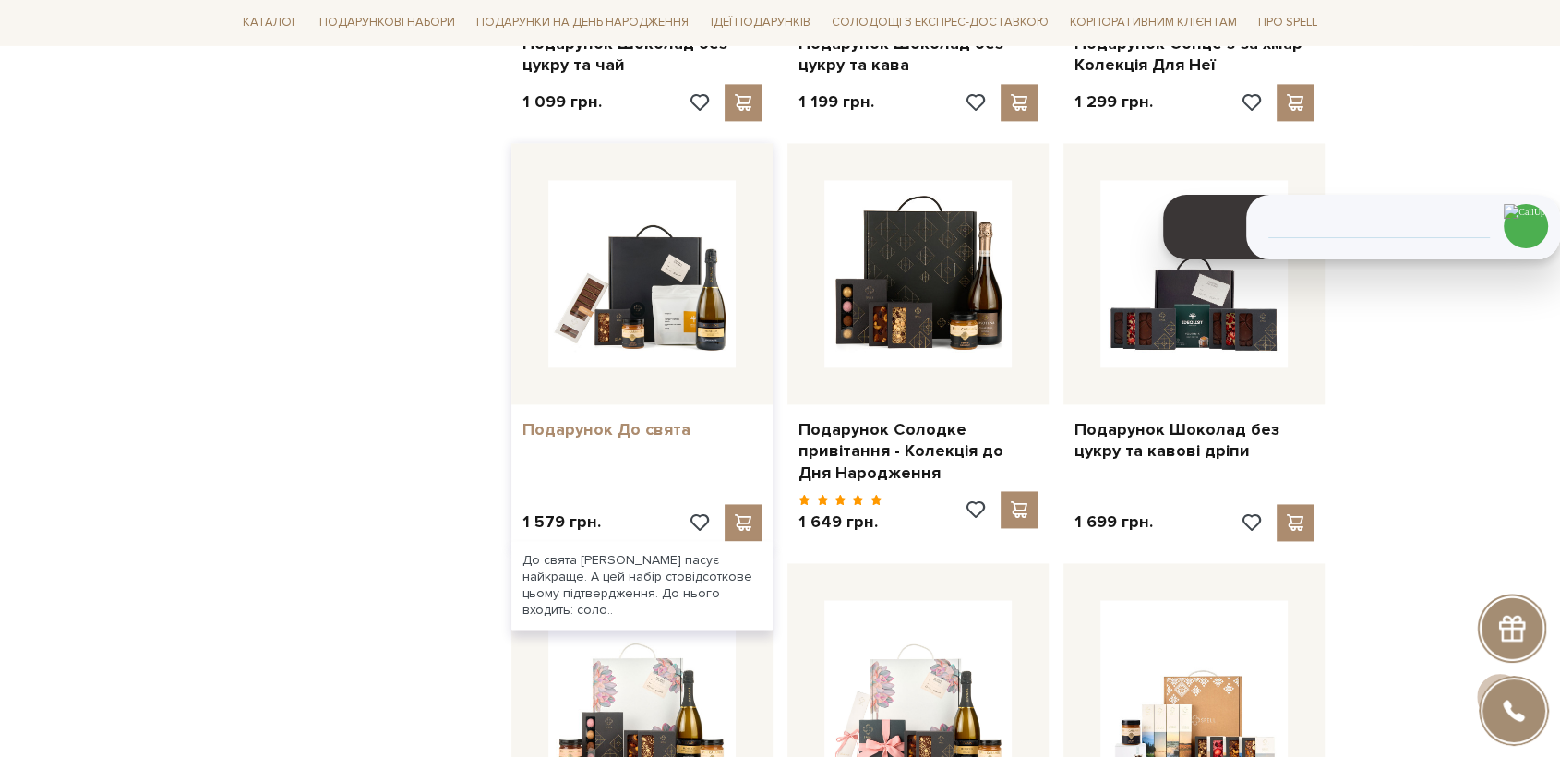
click at [596, 419] on link "Подарунок До свята" at bounding box center [641, 429] width 239 height 21
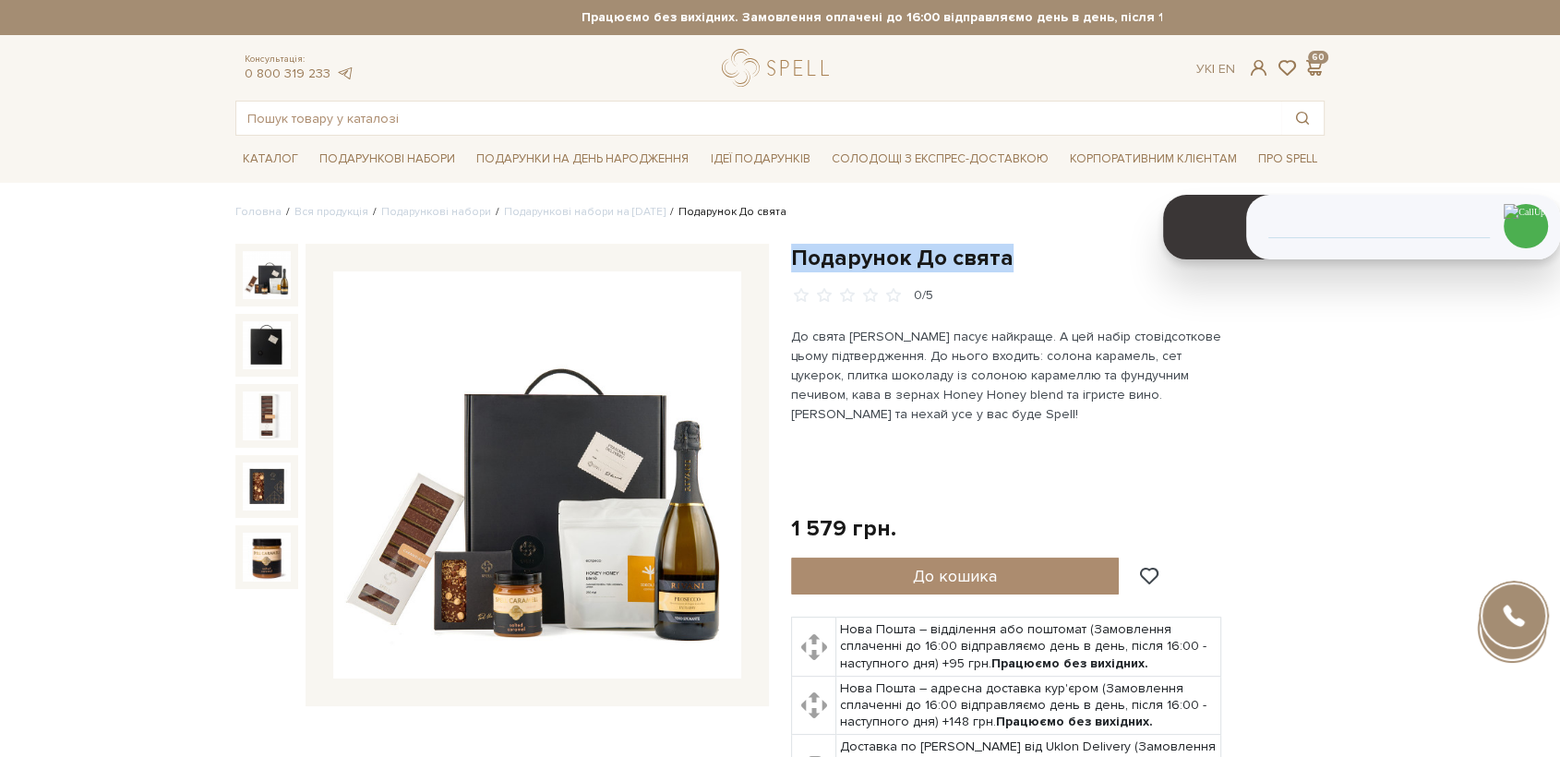
drag, startPoint x: 1023, startPoint y: 260, endPoint x: 792, endPoint y: 259, distance: 230.7
click at [792, 259] on h1 "Подарунок До свята" at bounding box center [1057, 258] width 533 height 29
copy h1 "Подарунок До свята"
click at [583, 525] on img at bounding box center [537, 475] width 408 height 408
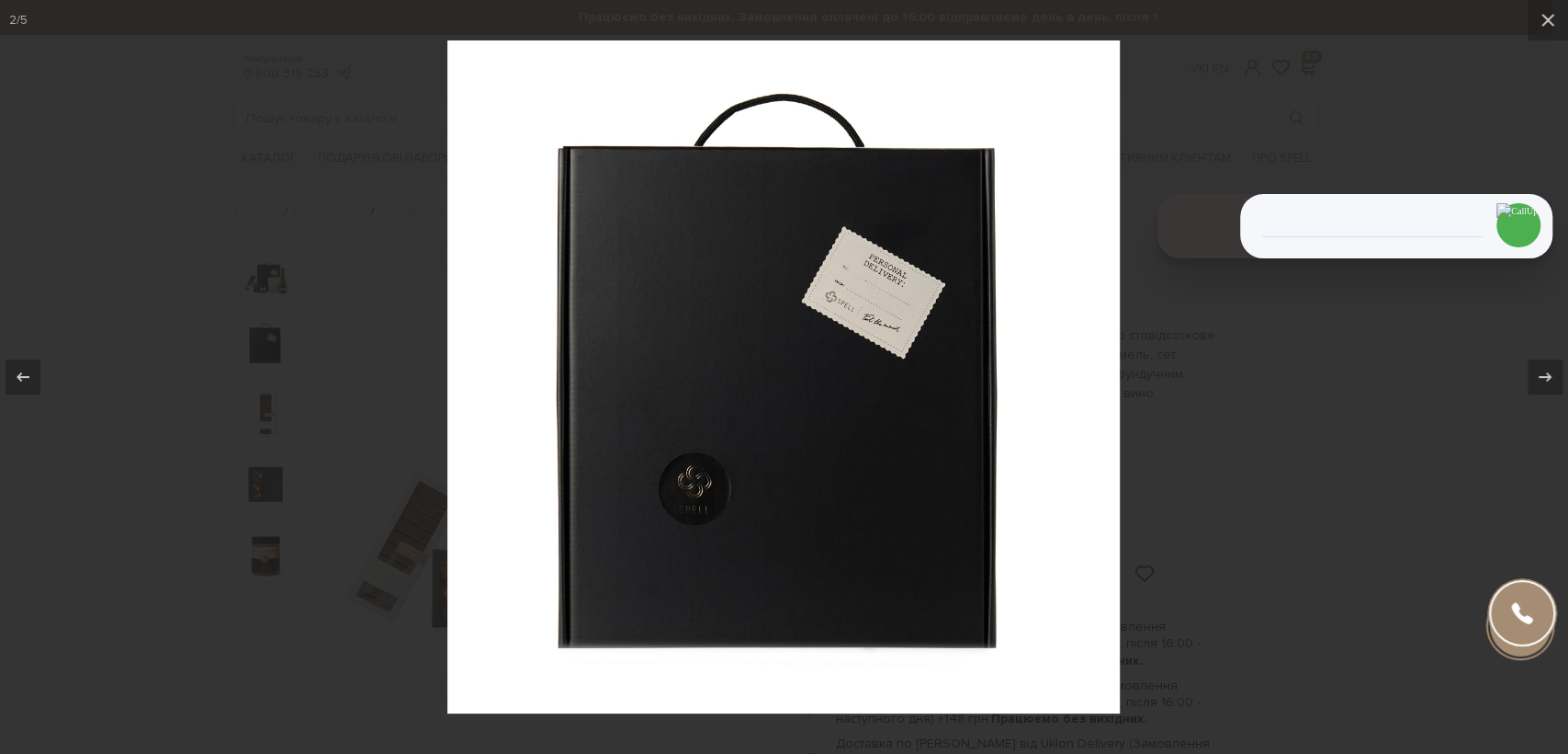
click at [328, 585] on div at bounding box center [784, 377] width 1568 height 754
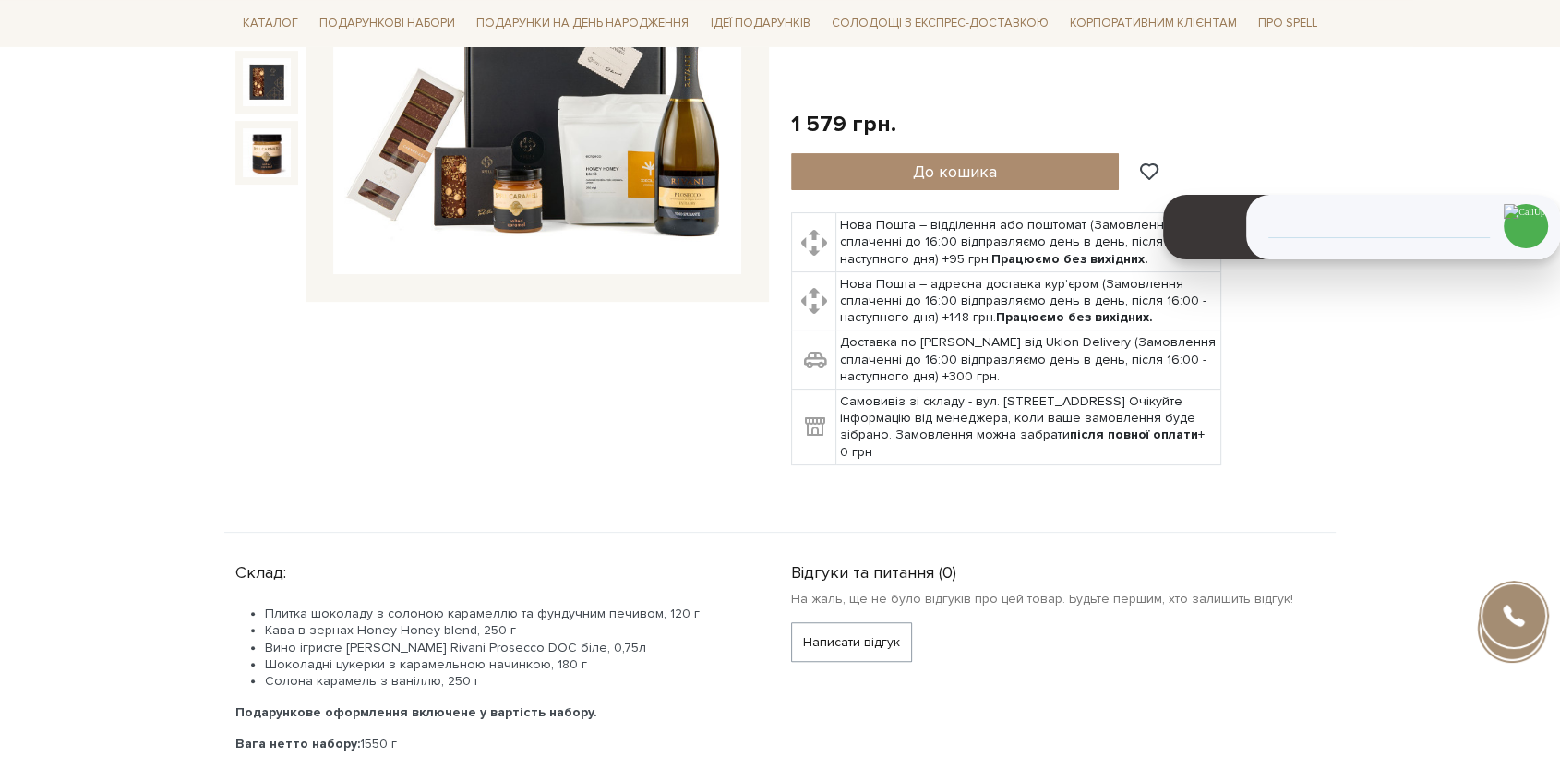
scroll to position [410, 0]
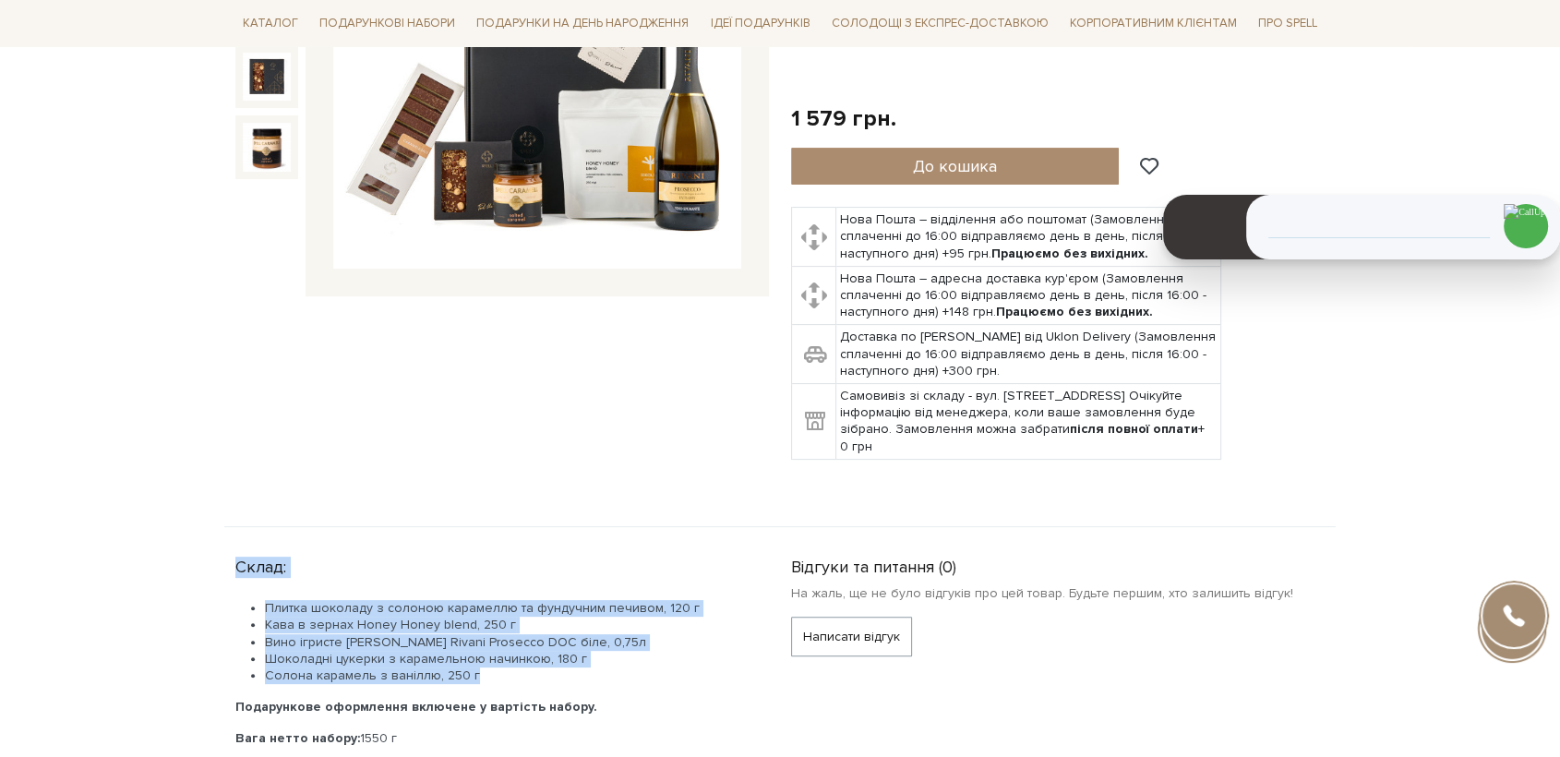
drag, startPoint x: 494, startPoint y: 667, endPoint x: 229, endPoint y: 561, distance: 285.3
copy div "Склад: Плитка шоколаду з солоною карамеллю та фундучним печивом, 120 г Кава в з…"
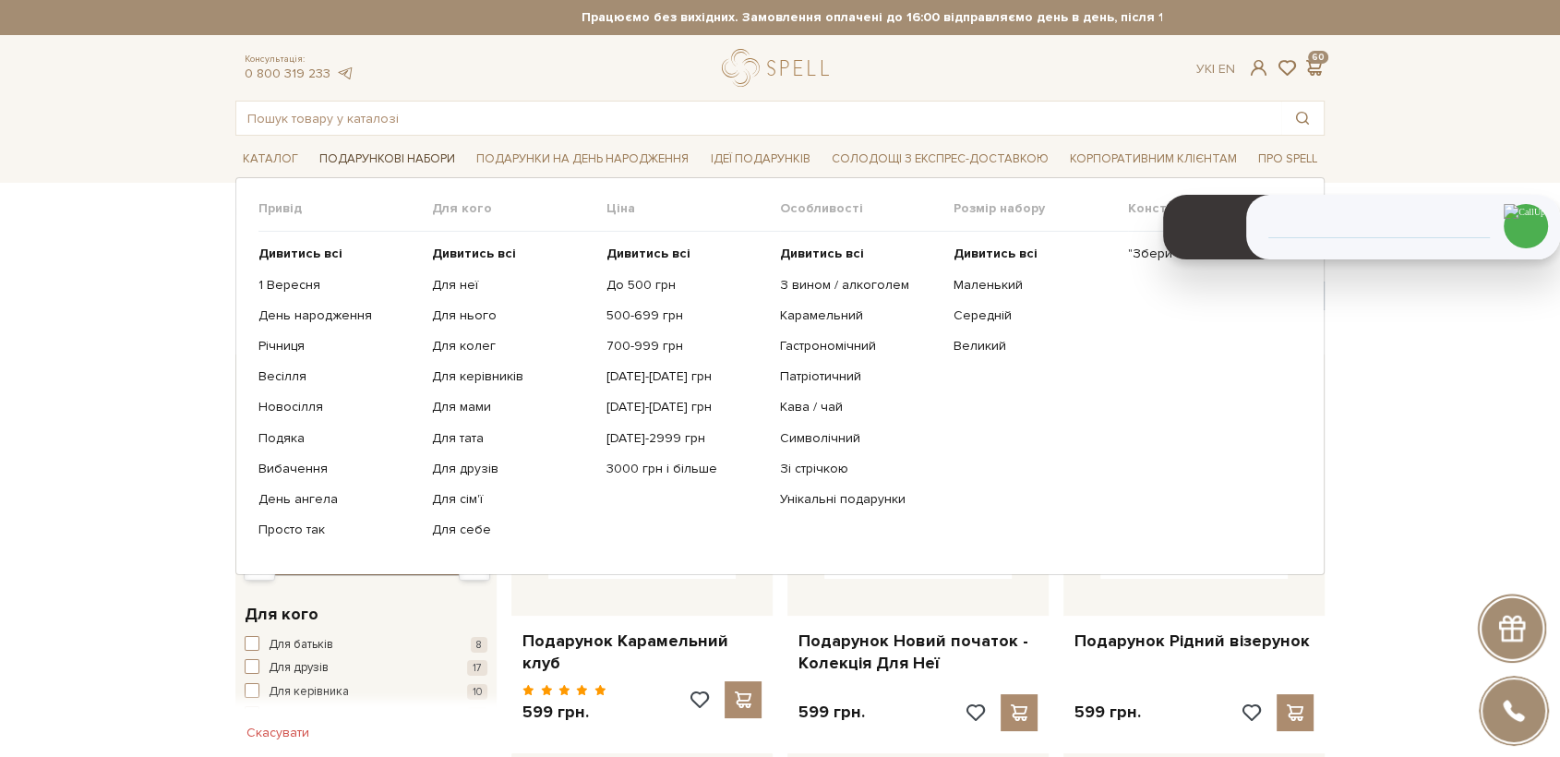
click at [402, 158] on span "Подарункові набори" at bounding box center [387, 159] width 150 height 29
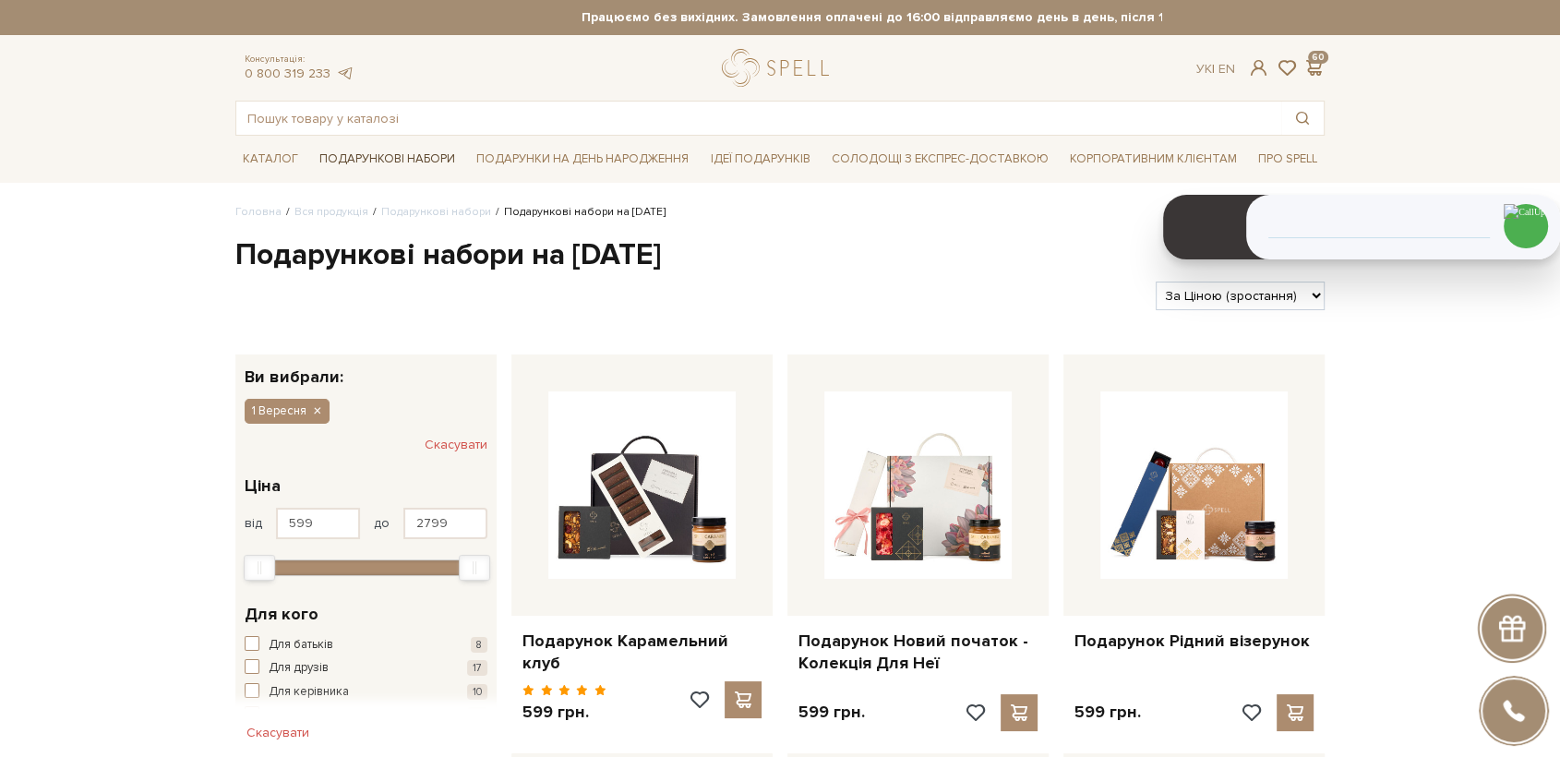
click at [400, 157] on span "Подарункові набори" at bounding box center [387, 159] width 150 height 29
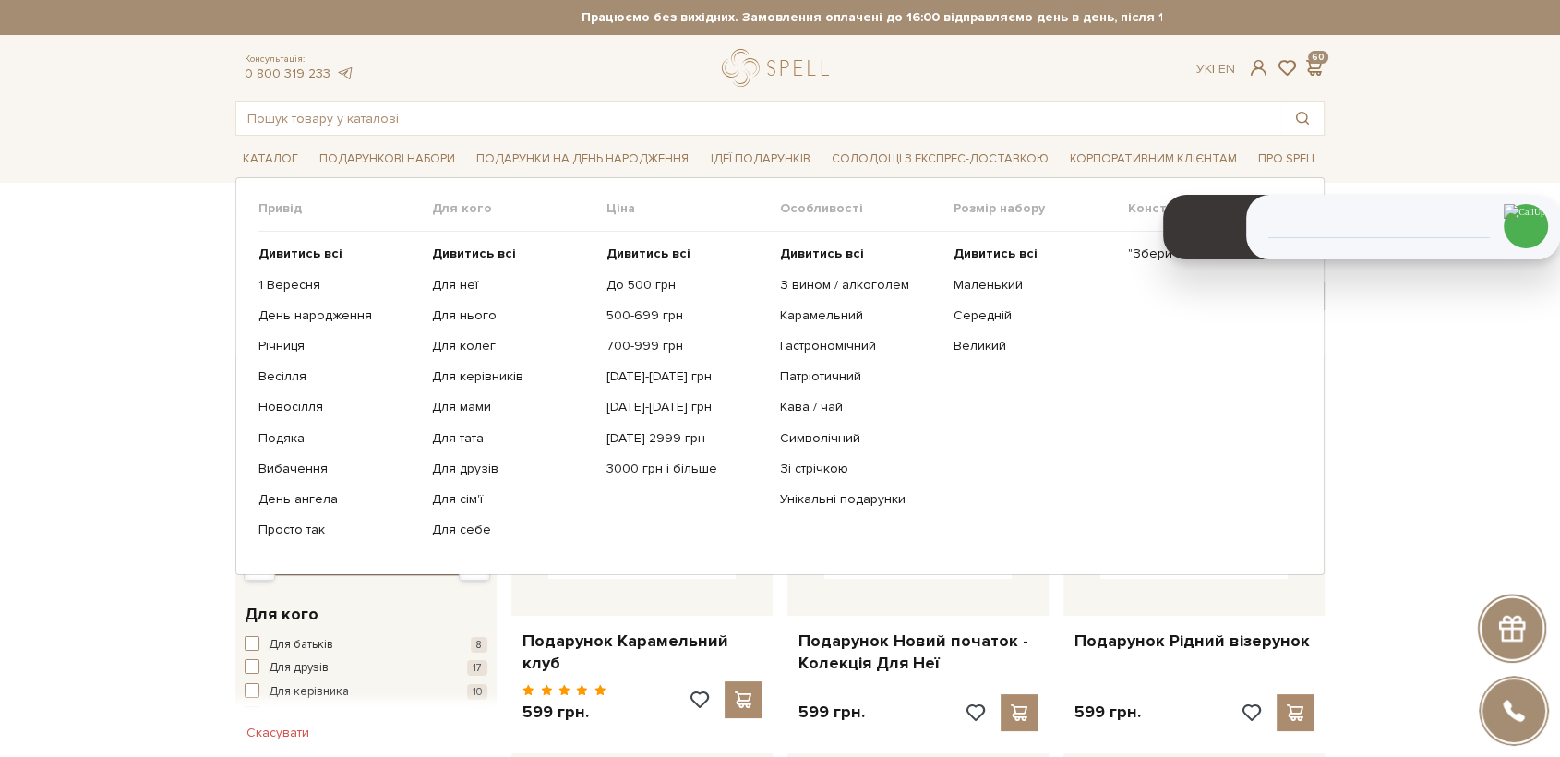
click at [469, 239] on ul "Дивитись всі Для неї Для нього Для колег Для керівників Для мами" at bounding box center [519, 392] width 174 height 320
click at [472, 246] on b "Дивитись всі" at bounding box center [474, 253] width 84 height 16
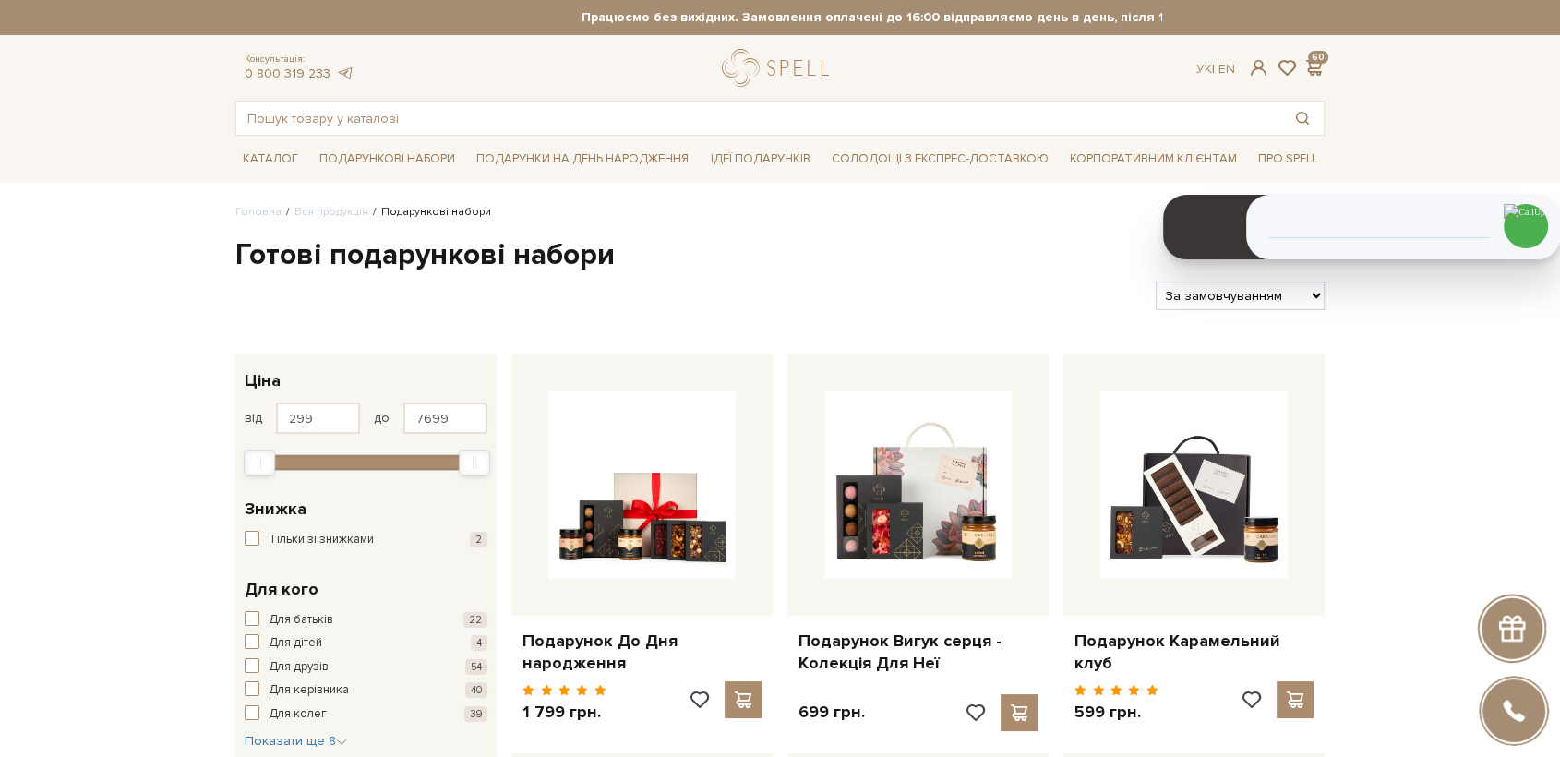
drag, startPoint x: 1209, startPoint y: 290, endPoint x: 1218, endPoint y: 298, distance: 12.4
click at [1210, 290] on select "За замовчуванням За Ціною (зростання) За Ціною (зменшення) Новинки За популярні…" at bounding box center [1239, 295] width 169 height 29
select select "[URL][DOMAIN_NAME]"
click at [1155, 281] on select "За замовчуванням За Ціною (зростання) За Ціною (зменшення) Новинки За популярні…" at bounding box center [1239, 295] width 169 height 29
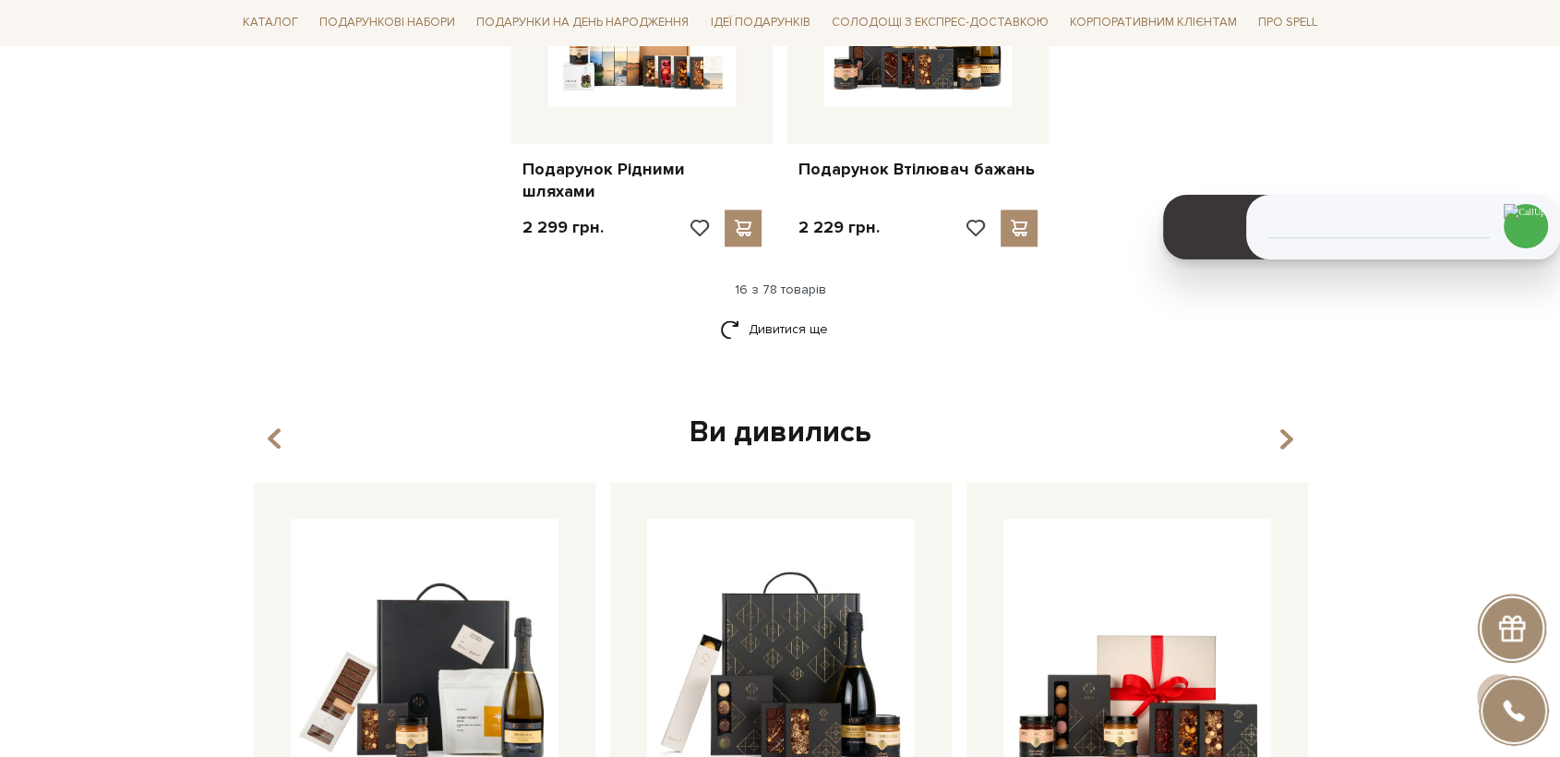
scroll to position [2358, 0]
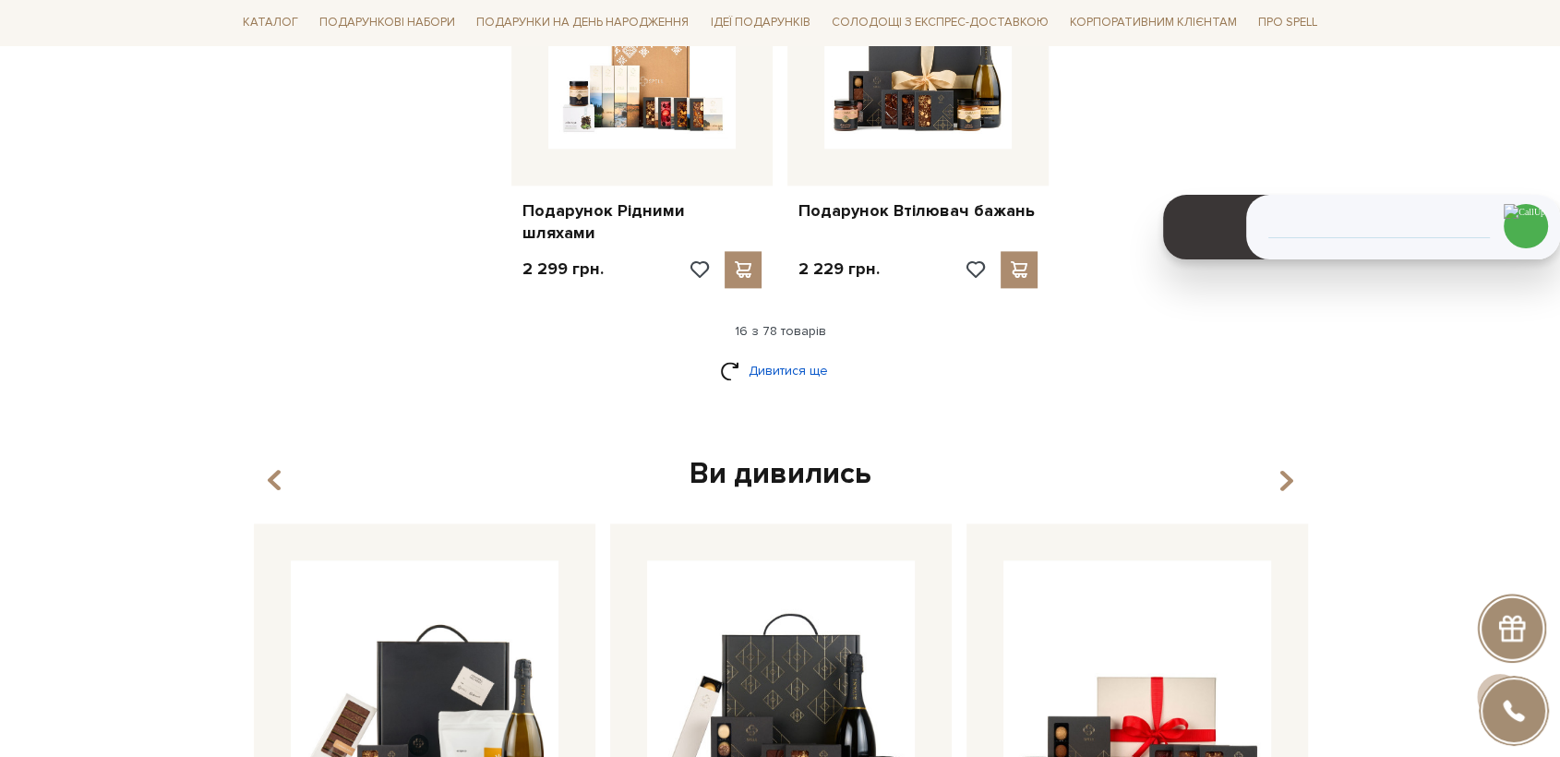
click at [766, 354] on link "Дивитися ще" at bounding box center [780, 370] width 120 height 32
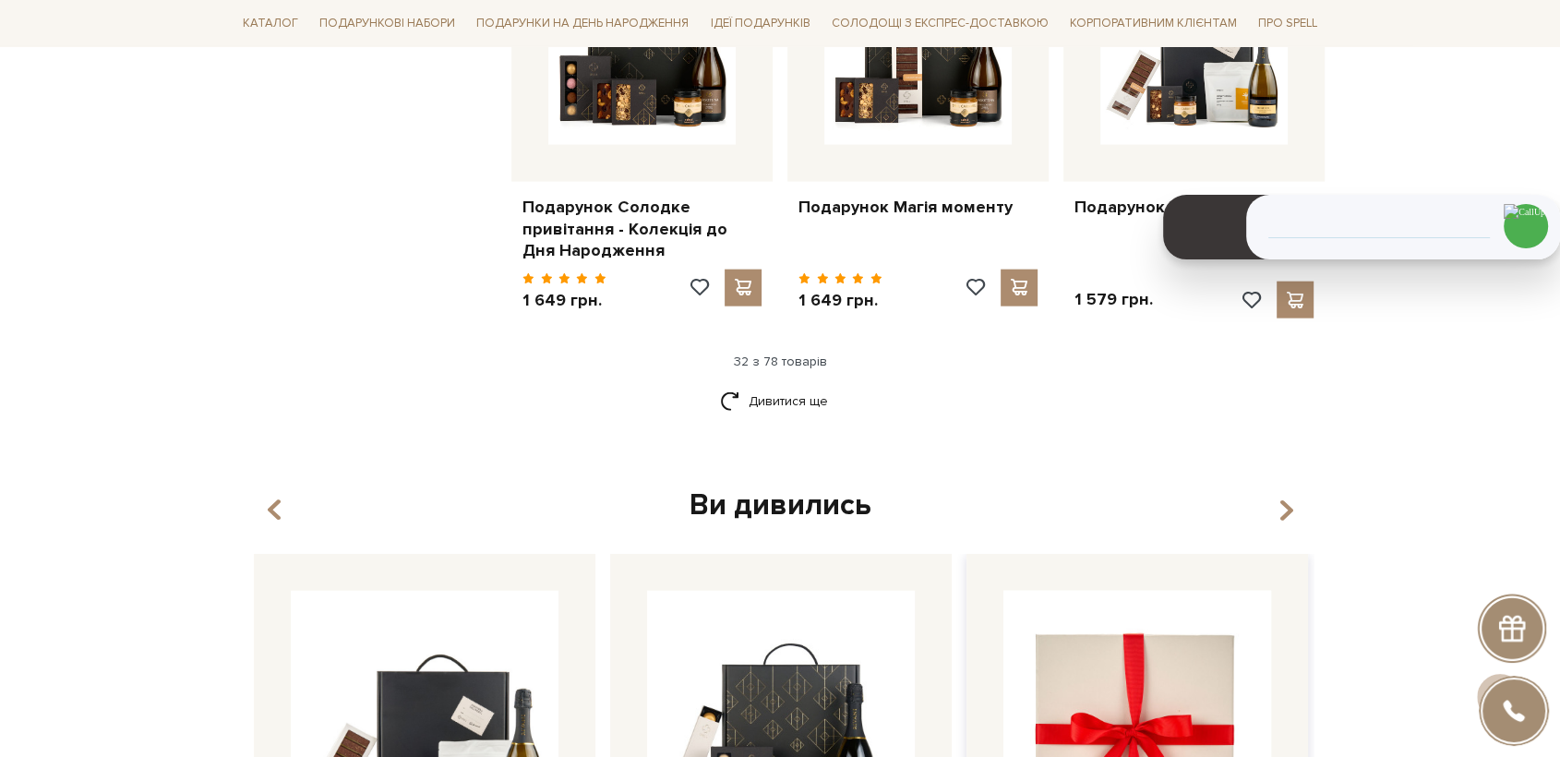
scroll to position [4409, 0]
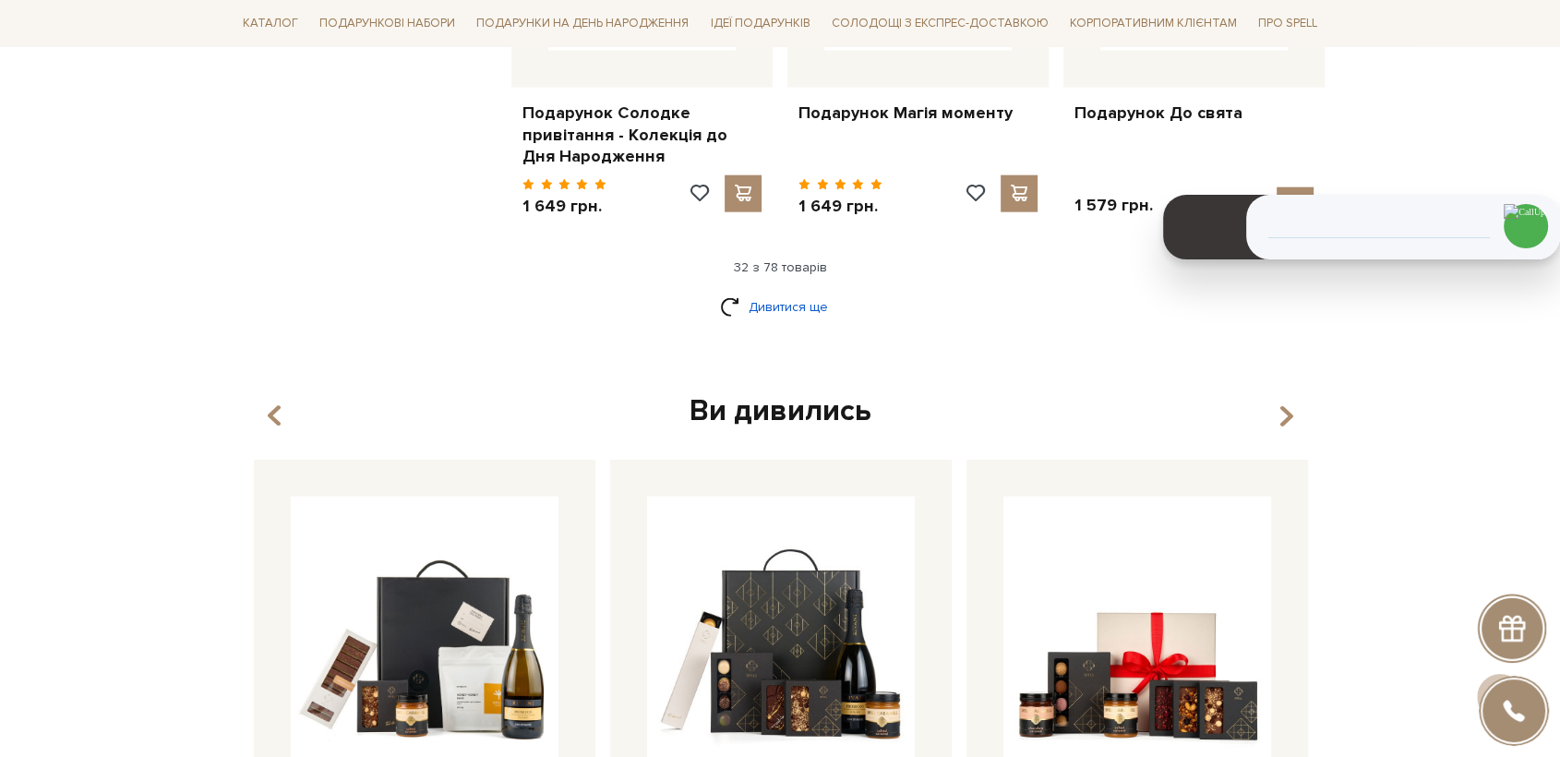
click at [793, 291] on link "Дивитися ще" at bounding box center [780, 307] width 120 height 32
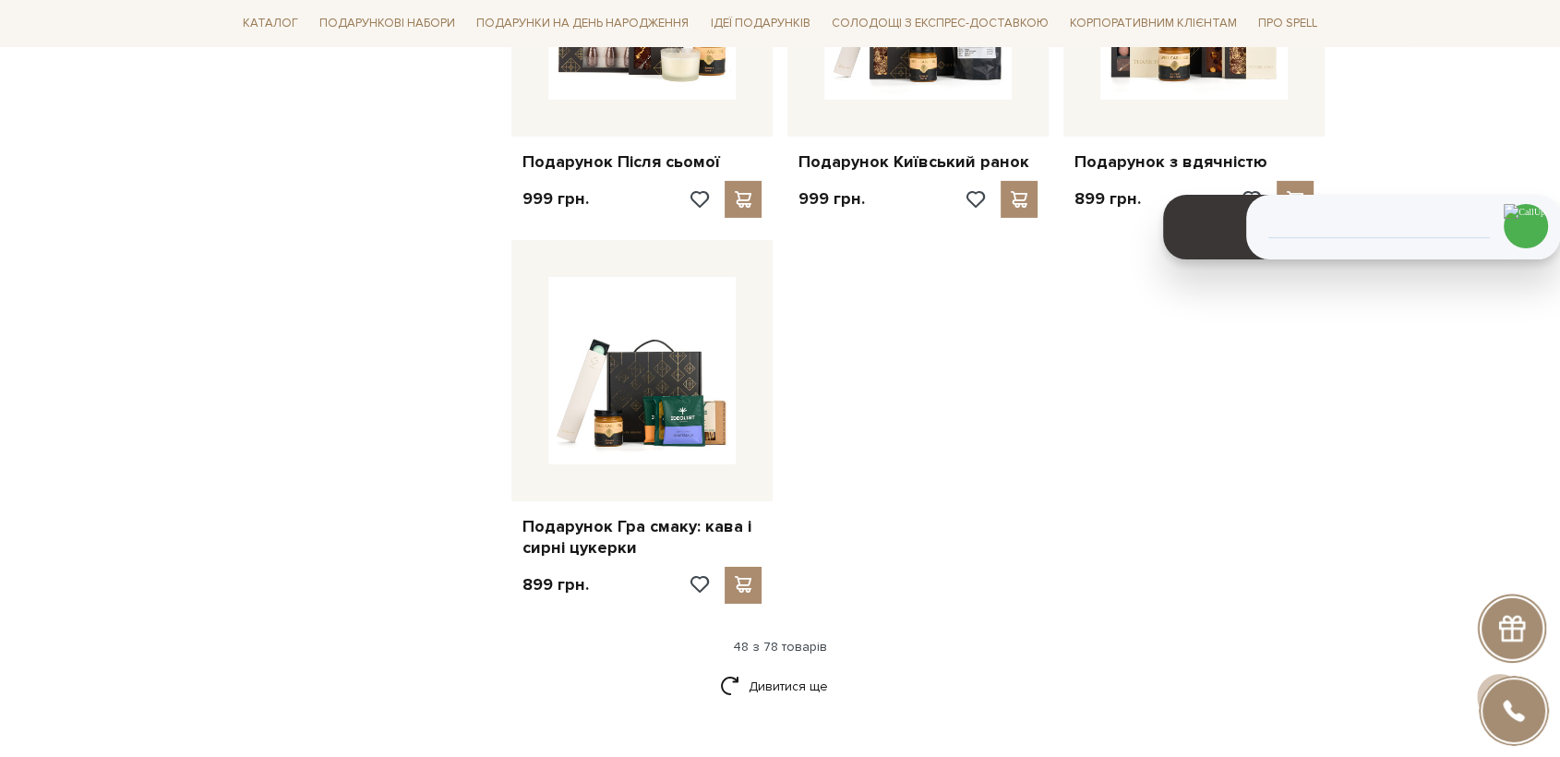
scroll to position [6357, 0]
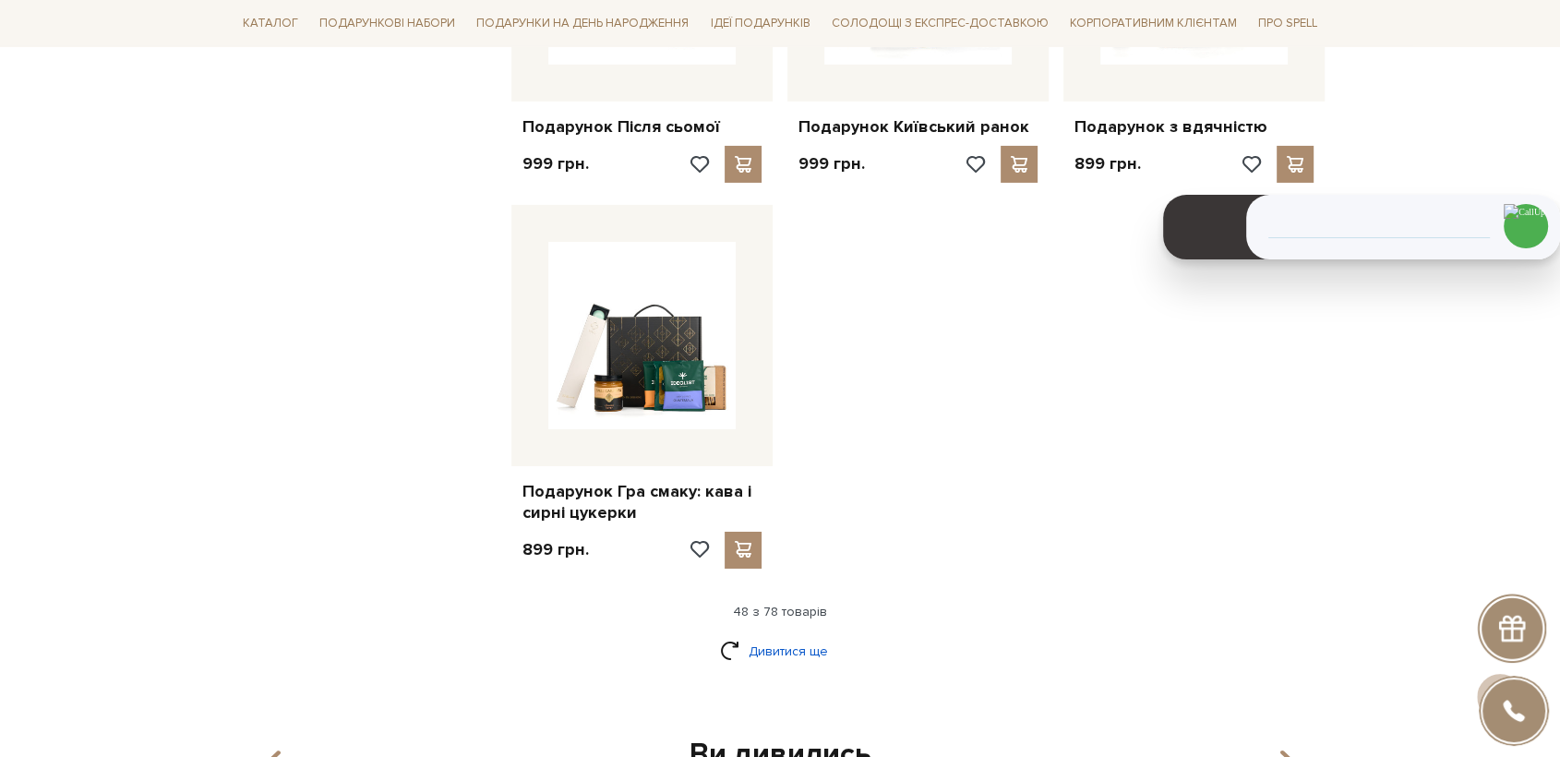
click at [806, 635] on link "Дивитися ще" at bounding box center [780, 651] width 120 height 32
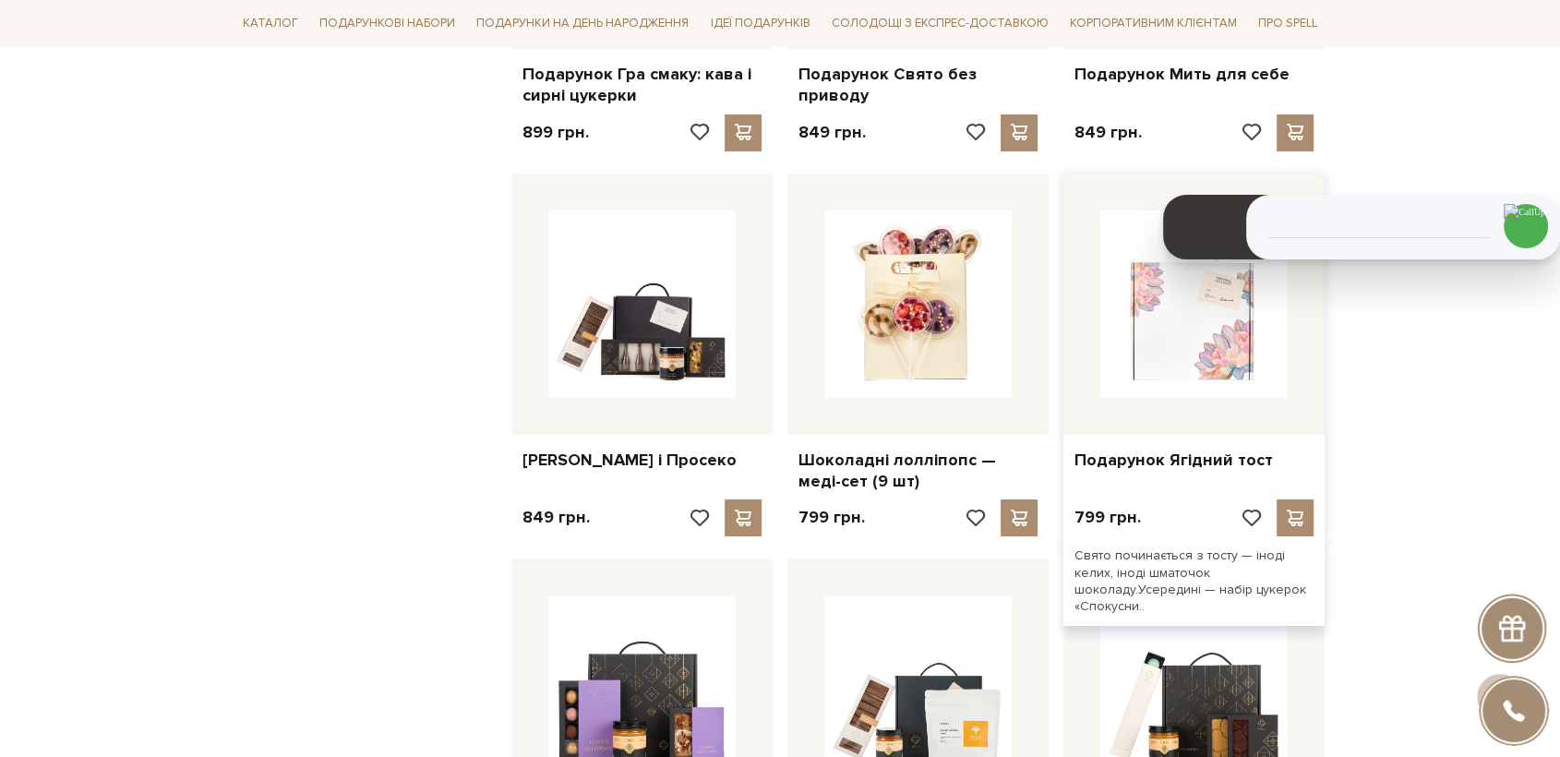
scroll to position [6870, 0]
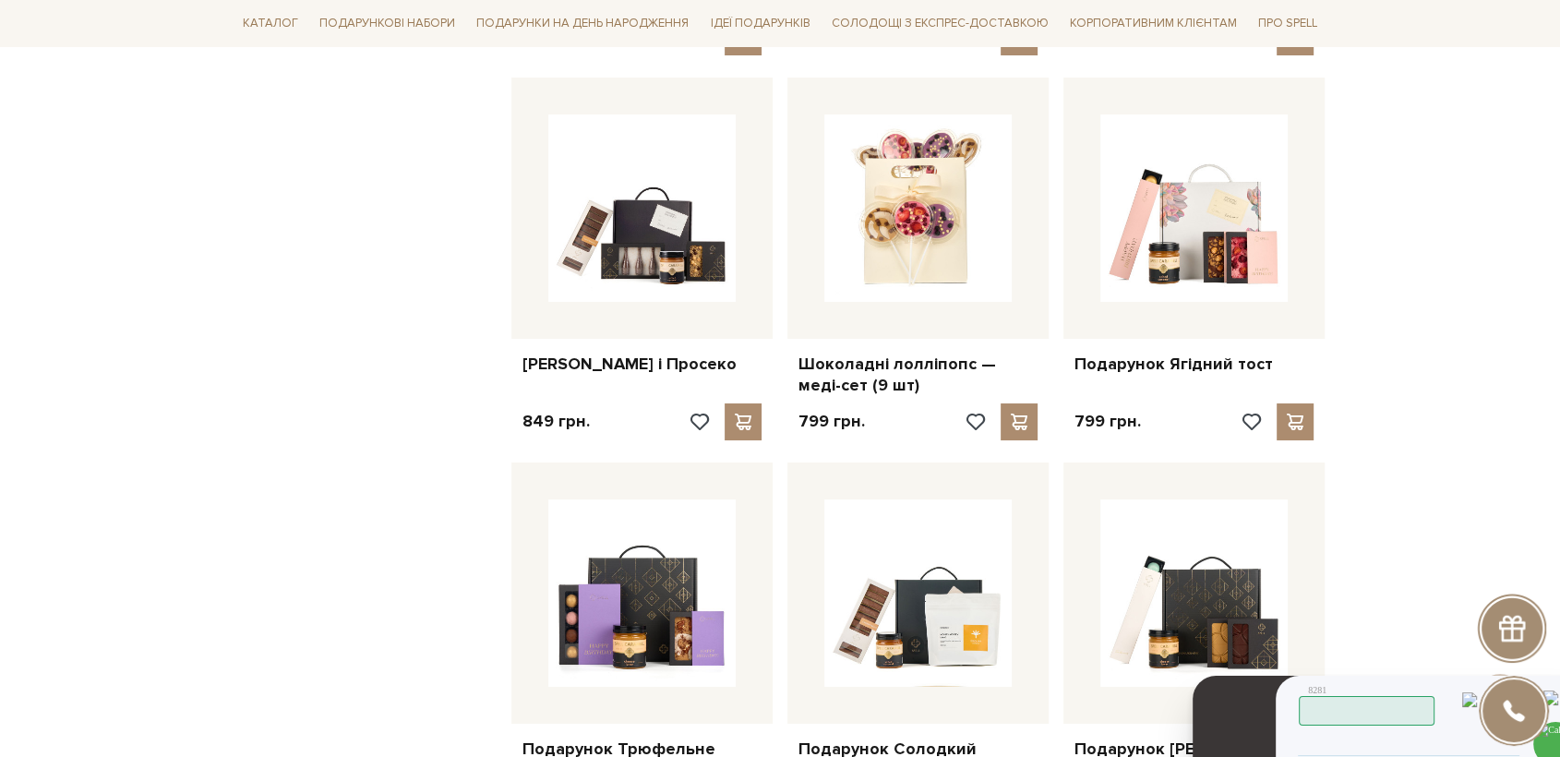
drag, startPoint x: 1240, startPoint y: 209, endPoint x: 1266, endPoint y: 726, distance: 518.4
click at [1266, 726] on header at bounding box center [1245, 754] width 106 height 157
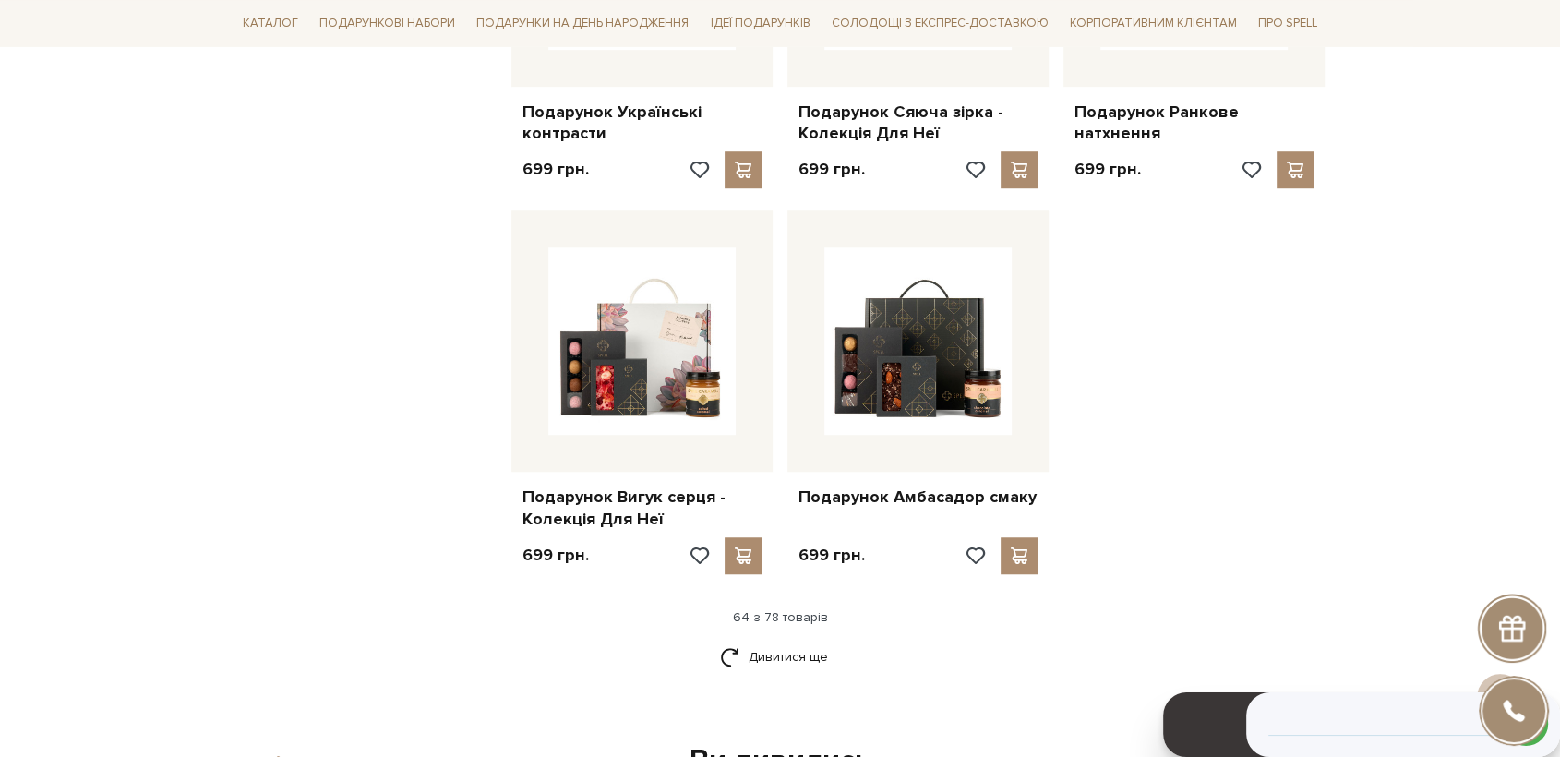
scroll to position [8203, 0]
